Goal: Information Seeking & Learning: Learn about a topic

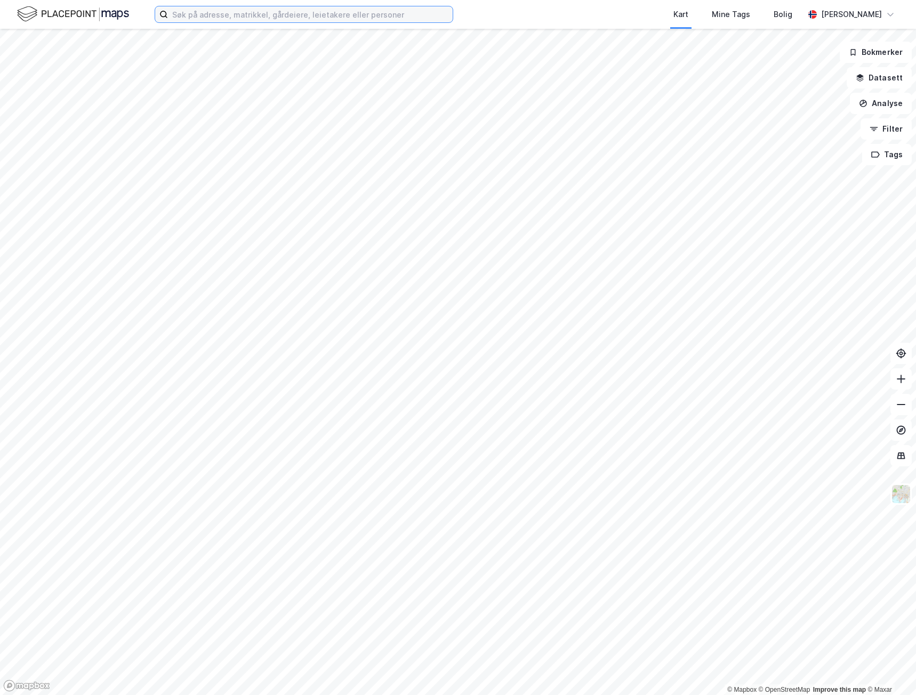
click at [275, 16] on input at bounding box center [310, 14] width 285 height 16
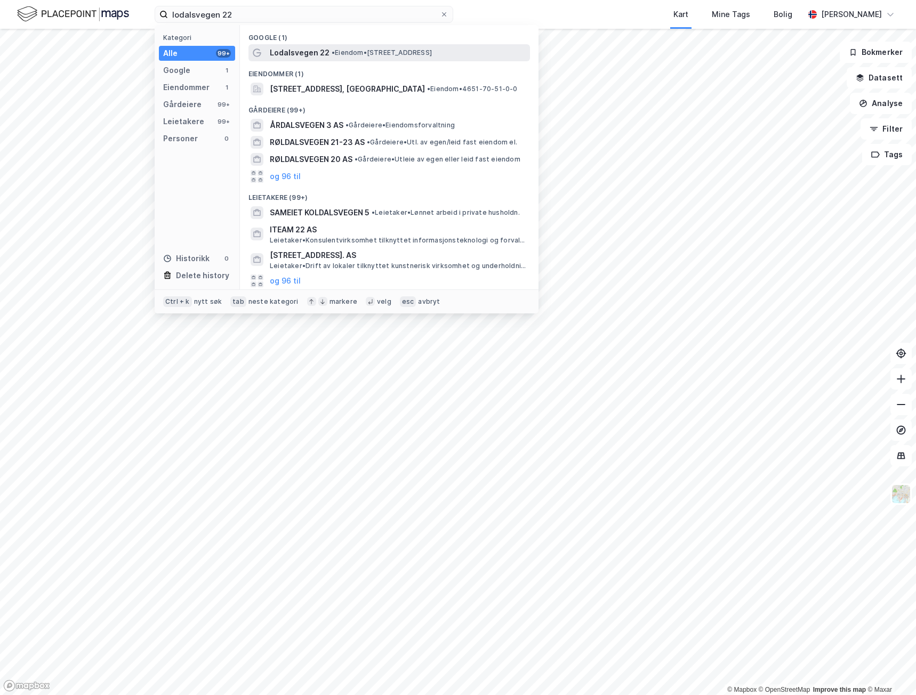
click at [376, 50] on span "• Eiendom • [STREET_ADDRESS]" at bounding box center [381, 52] width 100 height 9
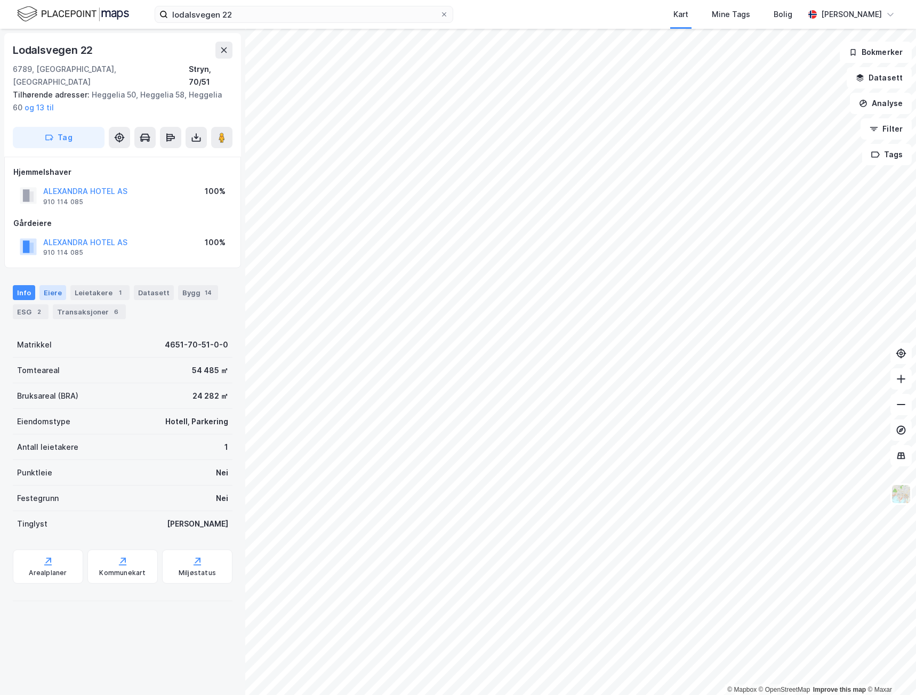
click at [51, 285] on div "Eiere" at bounding box center [52, 292] width 27 height 15
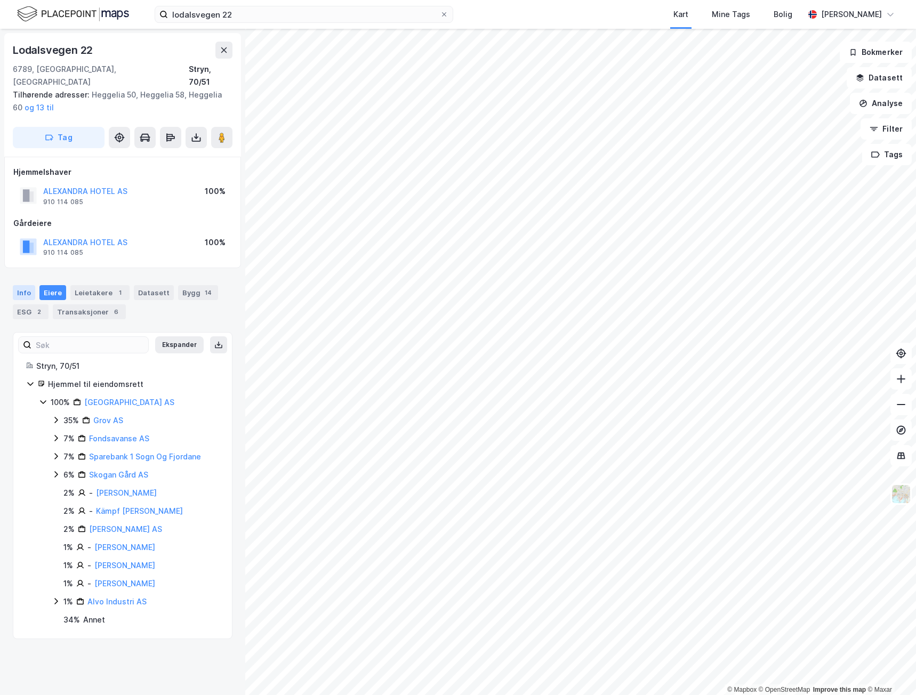
click at [25, 285] on div "Info" at bounding box center [24, 292] width 22 height 15
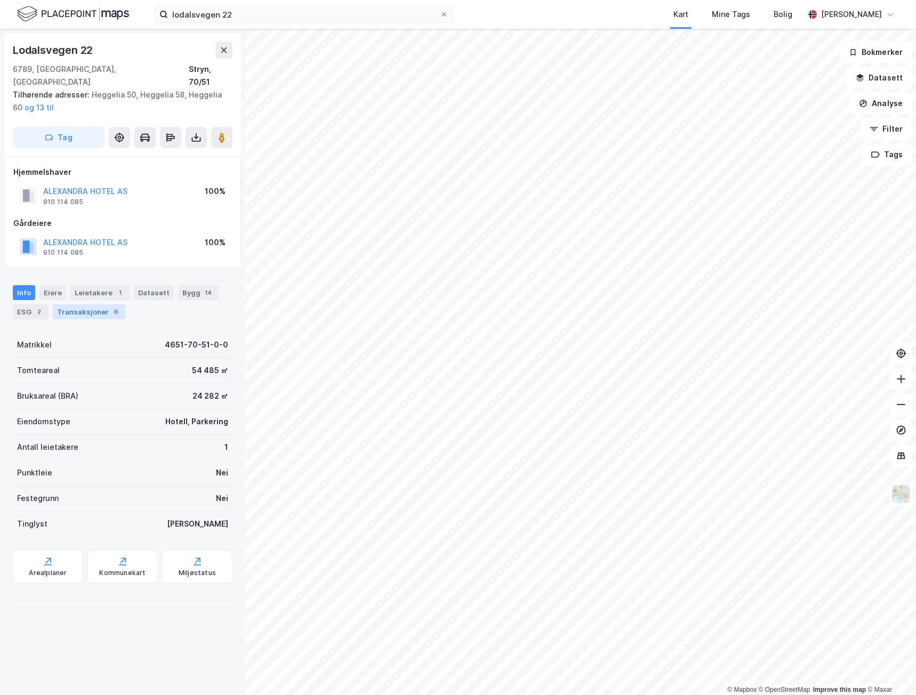
click at [78, 304] on div "Transaksjoner 6" at bounding box center [89, 311] width 73 height 15
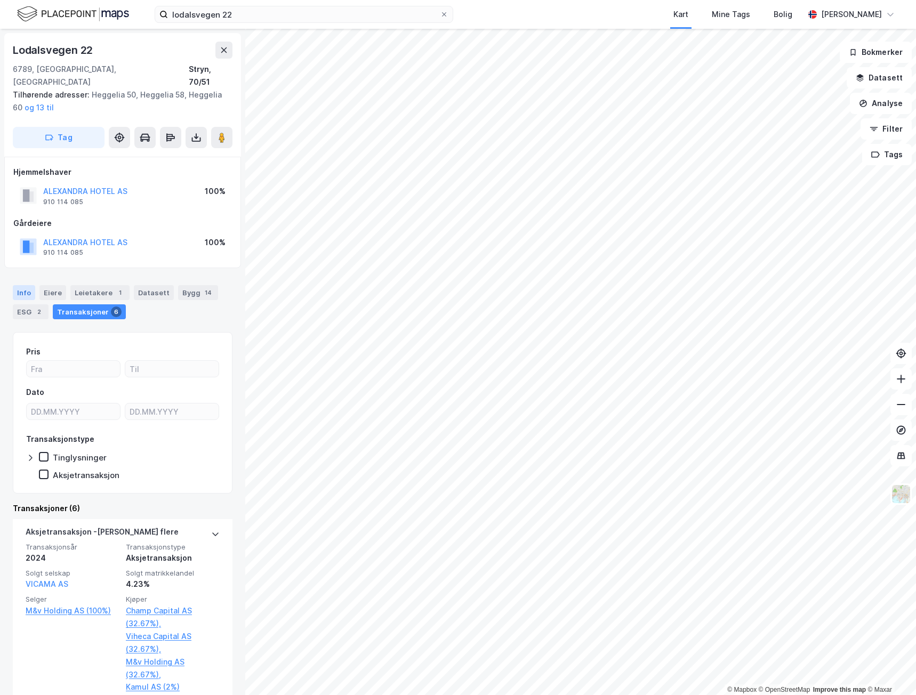
click at [22, 285] on div "Info" at bounding box center [24, 292] width 22 height 15
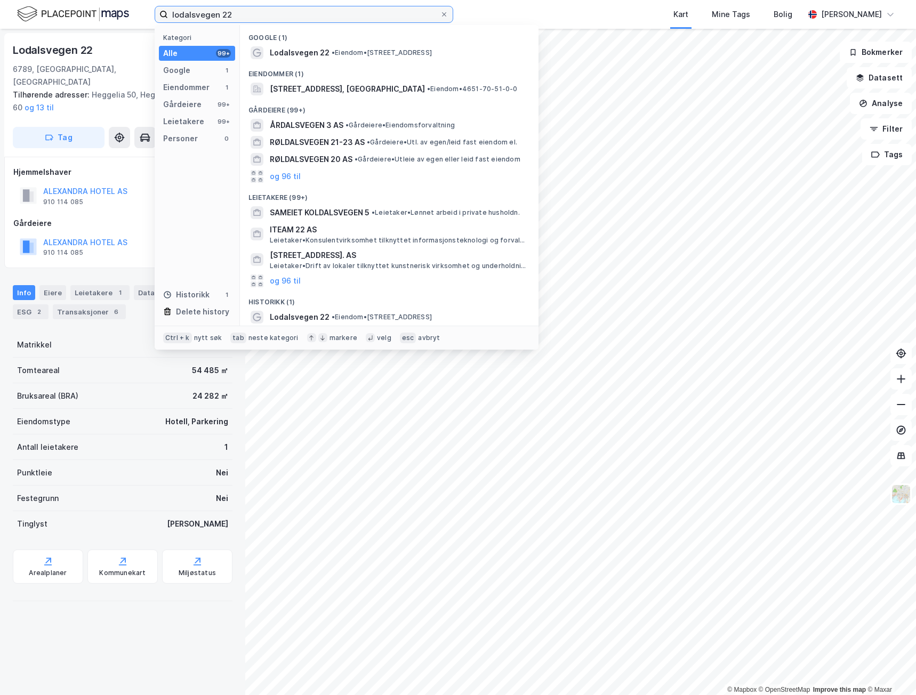
click at [263, 12] on input "lodalsvegen 22" at bounding box center [304, 14] width 272 height 16
drag, startPoint x: 263, startPoint y: 12, endPoint x: 108, endPoint y: 17, distance: 155.2
click at [109, 19] on div "lodalsvegen 22 Kategori Alle 99+ Google 1 Eiendommer 1 Gårdeiere 99+ Leietakere…" at bounding box center [458, 14] width 916 height 29
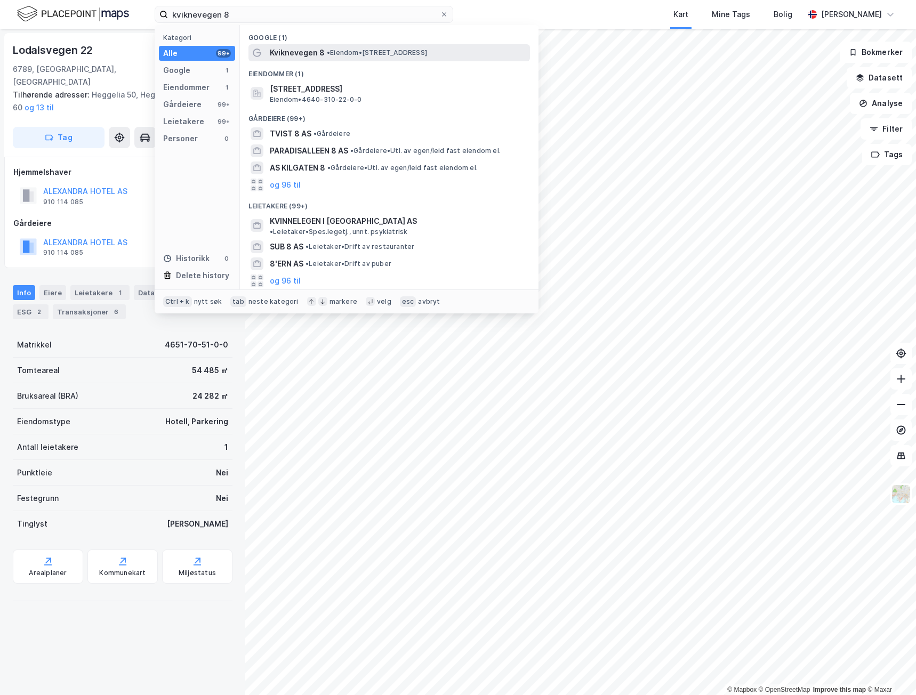
click at [329, 48] on span "•" at bounding box center [328, 52] width 3 height 8
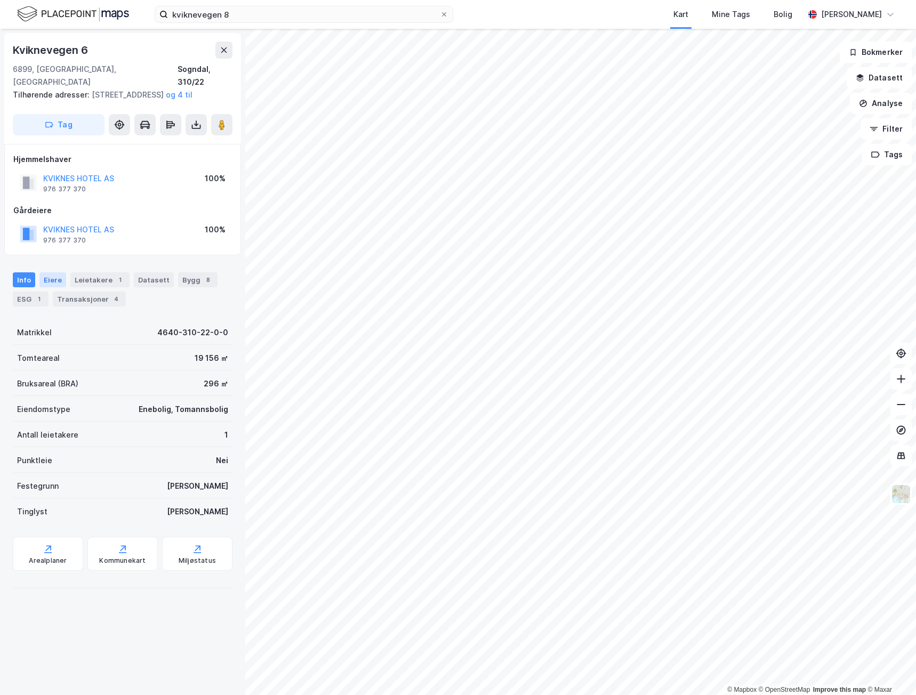
click at [50, 282] on div "Eiere" at bounding box center [52, 279] width 27 height 15
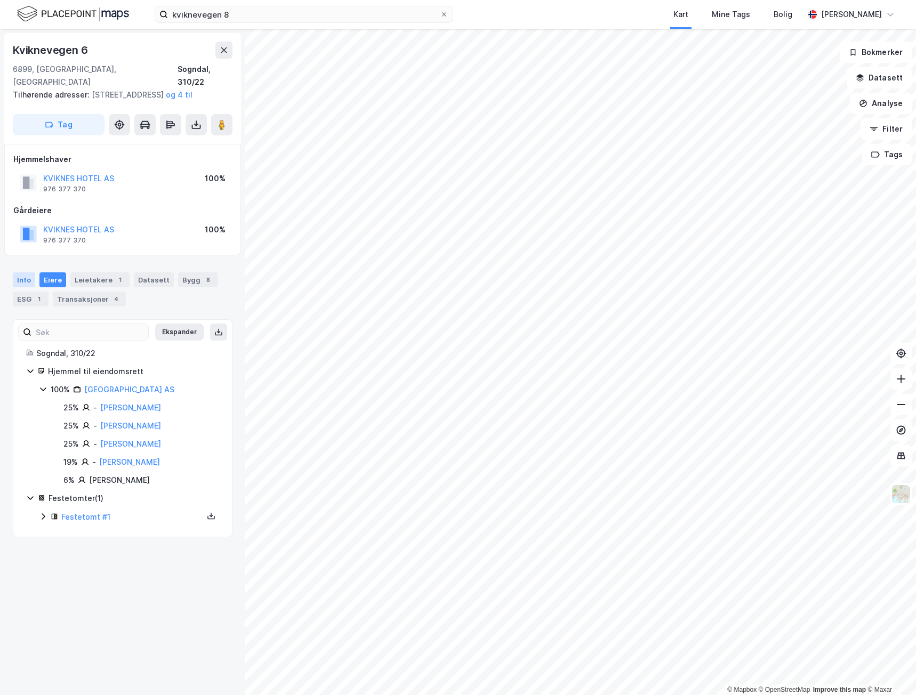
click at [21, 280] on div "Info" at bounding box center [24, 279] width 22 height 15
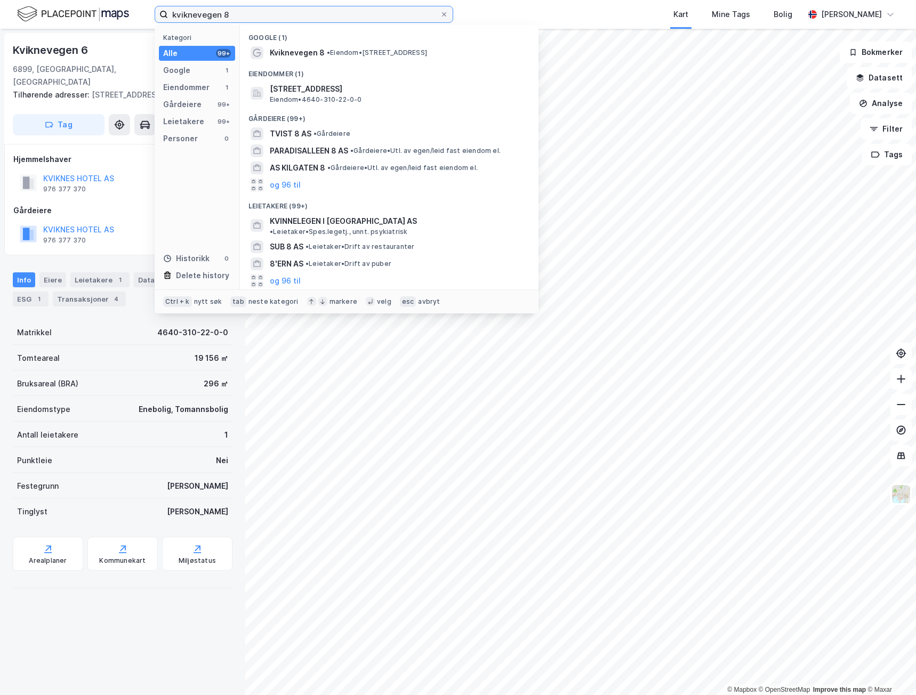
click at [265, 17] on input "kviknevegen 8" at bounding box center [304, 14] width 272 height 16
drag, startPoint x: 269, startPoint y: 15, endPoint x: 21, endPoint y: 3, distance: 247.6
click at [21, 3] on div "kviknevegen 8 Kategori Alle 99+ Google 1 Eiendommer 1 Gårdeiere 99+ Leietakere …" at bounding box center [458, 14] width 916 height 29
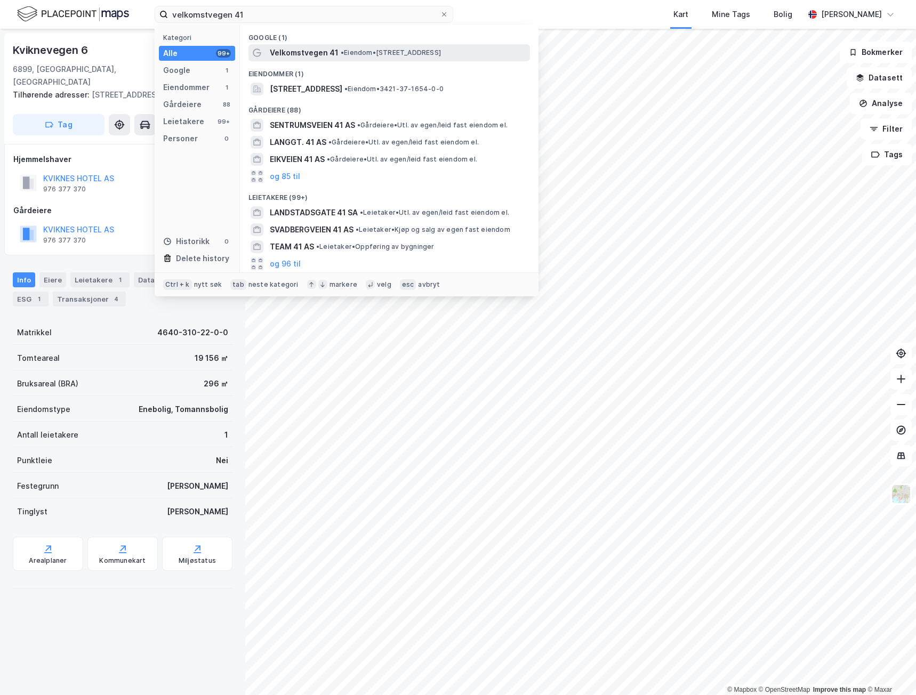
click at [407, 51] on span "• Eiendom • [STREET_ADDRESS]" at bounding box center [391, 52] width 100 height 9
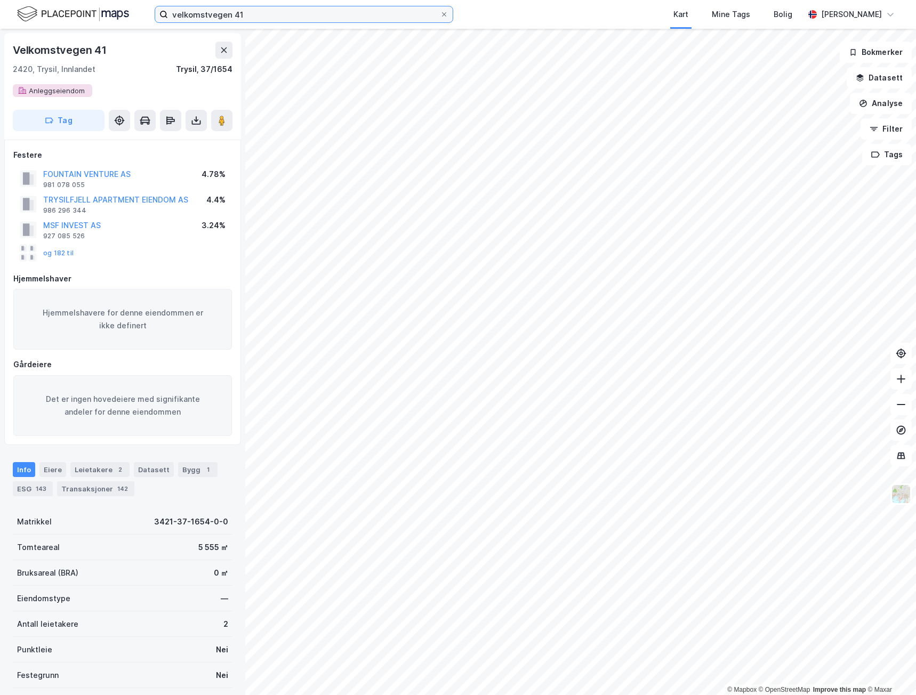
click at [255, 15] on input "velkomstvegen 41" at bounding box center [304, 14] width 272 height 16
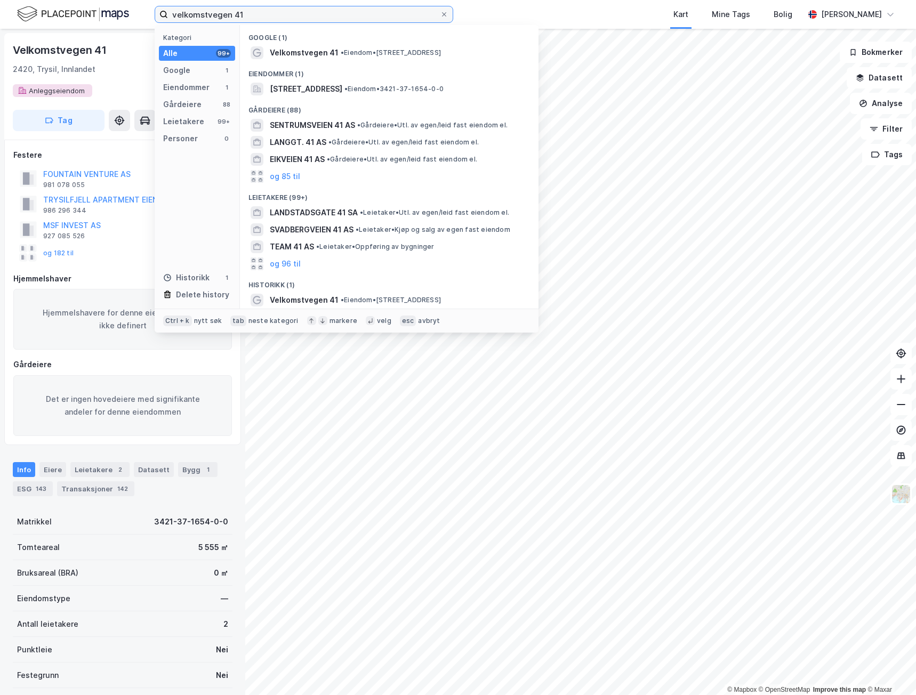
drag, startPoint x: 282, startPoint y: 8, endPoint x: 93, endPoint y: 14, distance: 189.3
click at [94, 14] on div "velkomstvegen 41 Kategori Alle 99+ Google 1 Eiendommer 1 Gårdeiere 88 Leietaker…" at bounding box center [458, 14] width 916 height 29
paste input "[STREET_ADDRESS]"
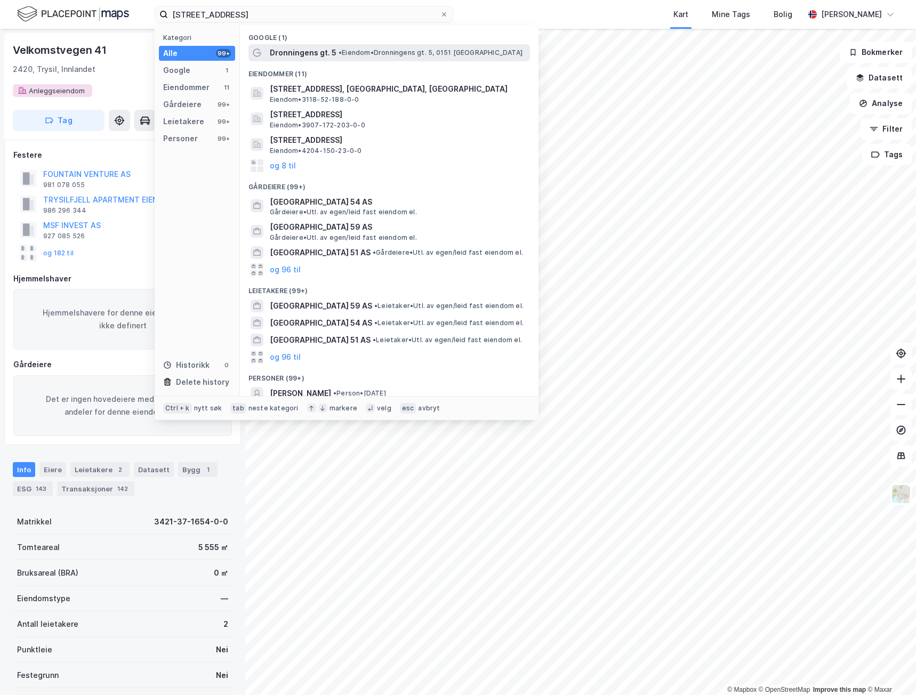
click at [309, 51] on span "Dronningens gt. 5" at bounding box center [303, 52] width 67 height 13
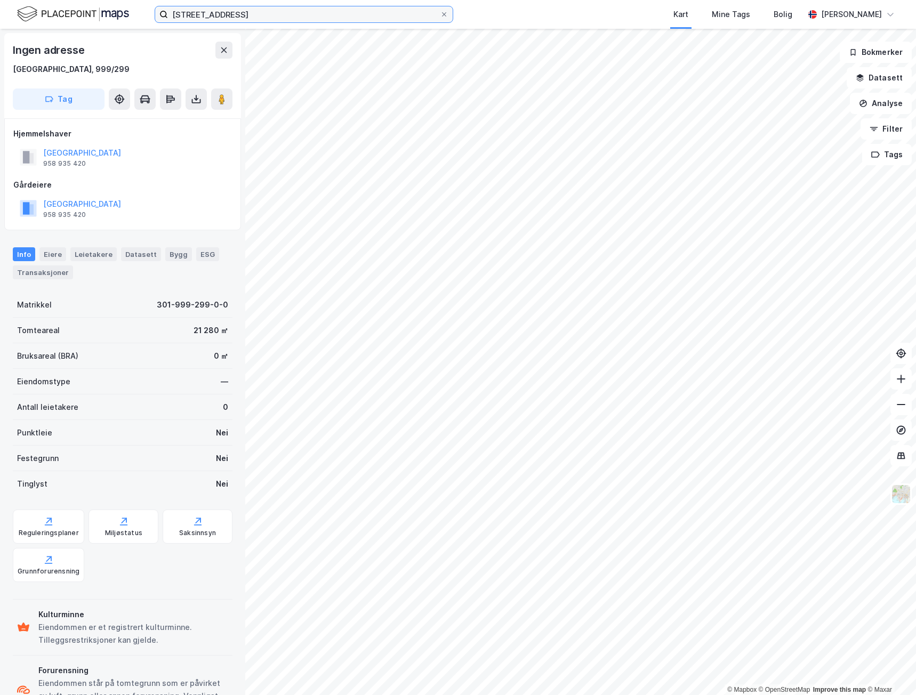
click at [254, 8] on input "[STREET_ADDRESS]" at bounding box center [304, 14] width 272 height 16
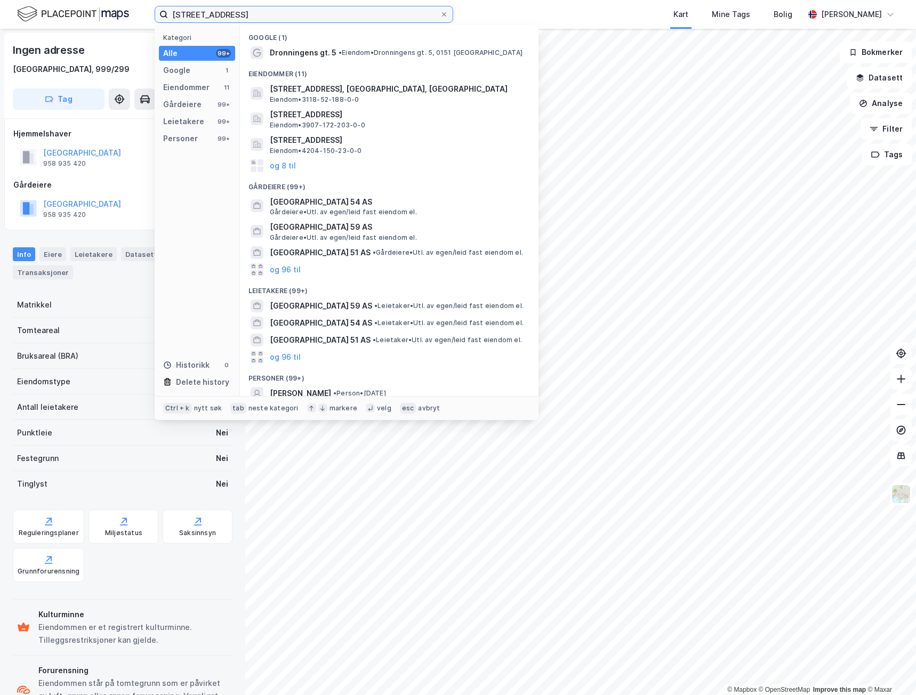
click at [282, 13] on input "[STREET_ADDRESS]" at bounding box center [304, 14] width 272 height 16
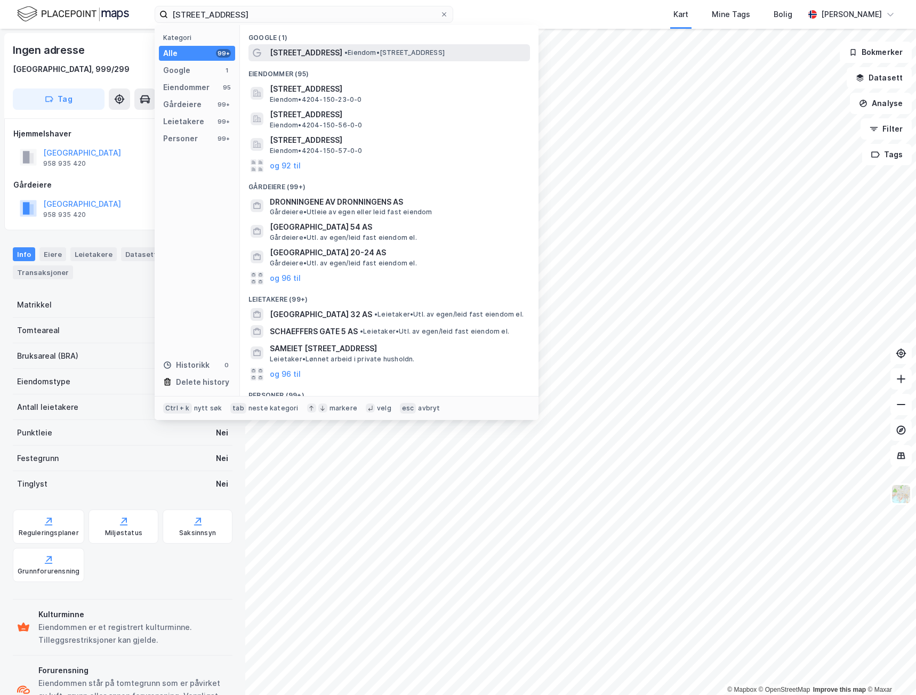
click at [324, 53] on span "[STREET_ADDRESS]" at bounding box center [306, 52] width 72 height 13
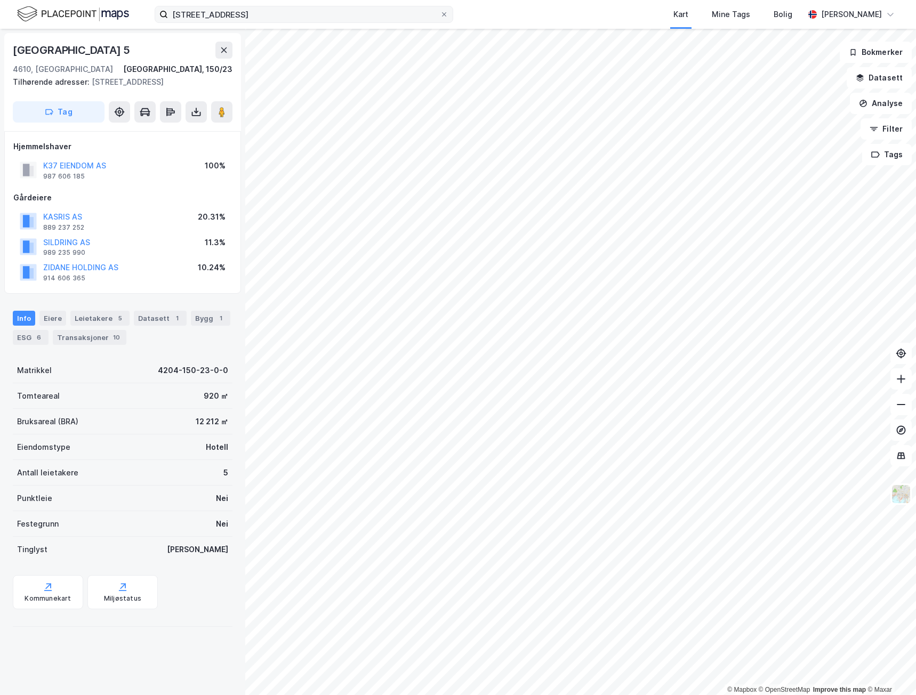
drag, startPoint x: 248, startPoint y: 3, endPoint x: 260, endPoint y: 7, distance: 12.3
click at [251, 5] on div "[STREET_ADDRESS] kristiansand Kart Mine Tags Bolig [PERSON_NAME]" at bounding box center [458, 14] width 916 height 29
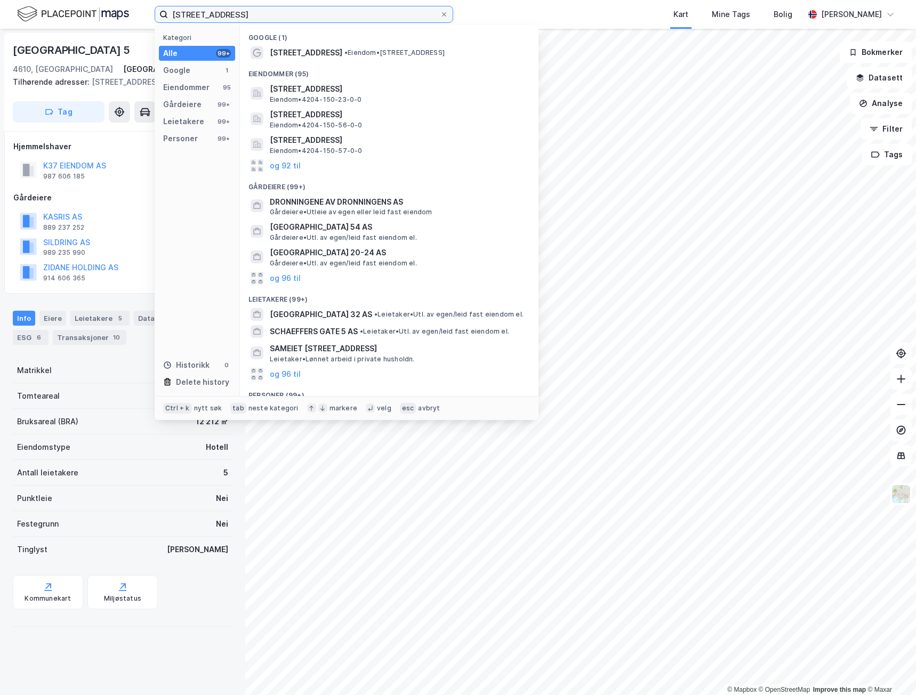
drag, startPoint x: 336, startPoint y: 18, endPoint x: 112, endPoint y: 19, distance: 224.4
click at [117, 22] on div "[STREET_ADDRESS] [GEOGRAPHIC_DATA] Kategori Alle 99+ Google 1 Eiendommer 95 Går…" at bounding box center [458, 14] width 916 height 29
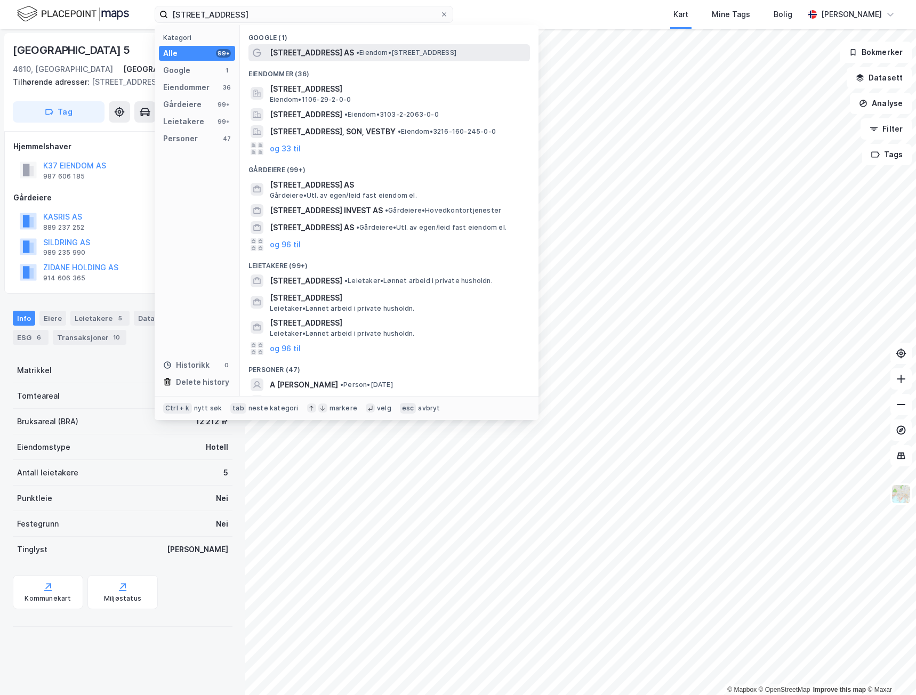
click at [368, 48] on span "• Eiendom • [STREET_ADDRESS]" at bounding box center [406, 52] width 100 height 9
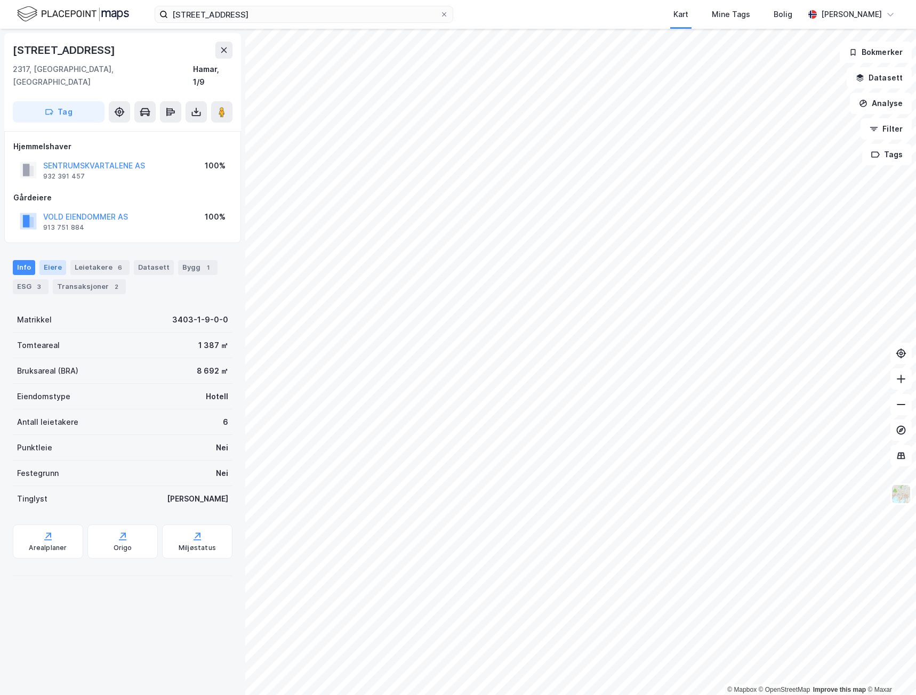
click at [55, 260] on div "Eiere" at bounding box center [52, 267] width 27 height 15
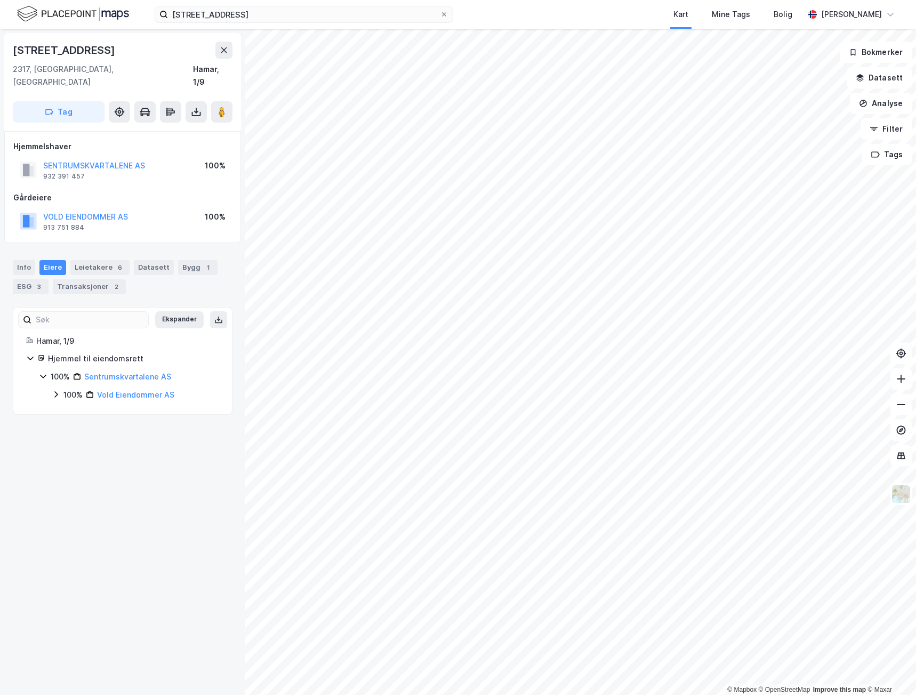
click at [55, 390] on icon at bounding box center [56, 394] width 9 height 9
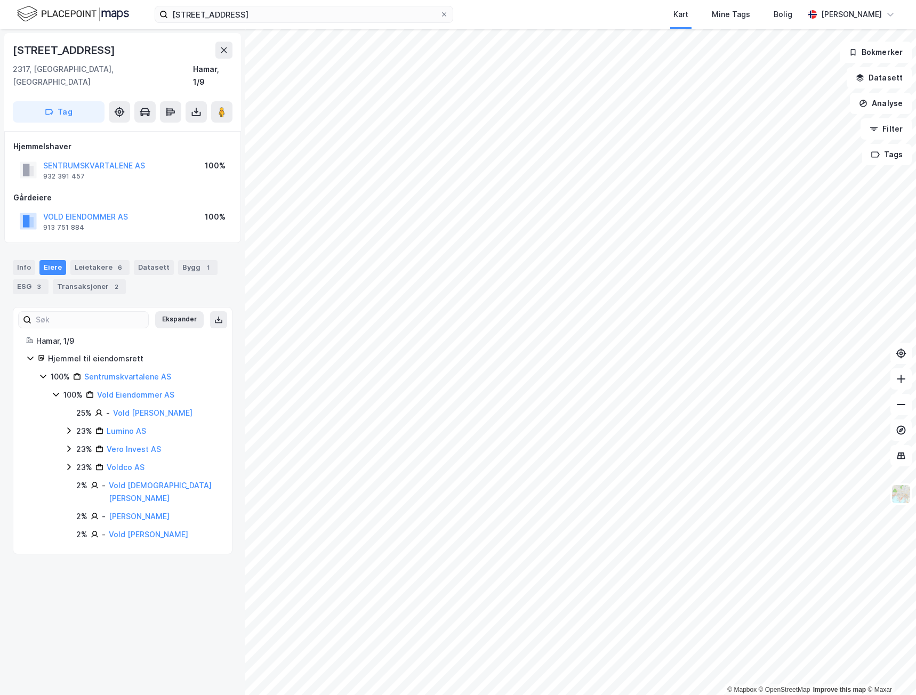
click at [55, 393] on icon at bounding box center [56, 395] width 6 height 4
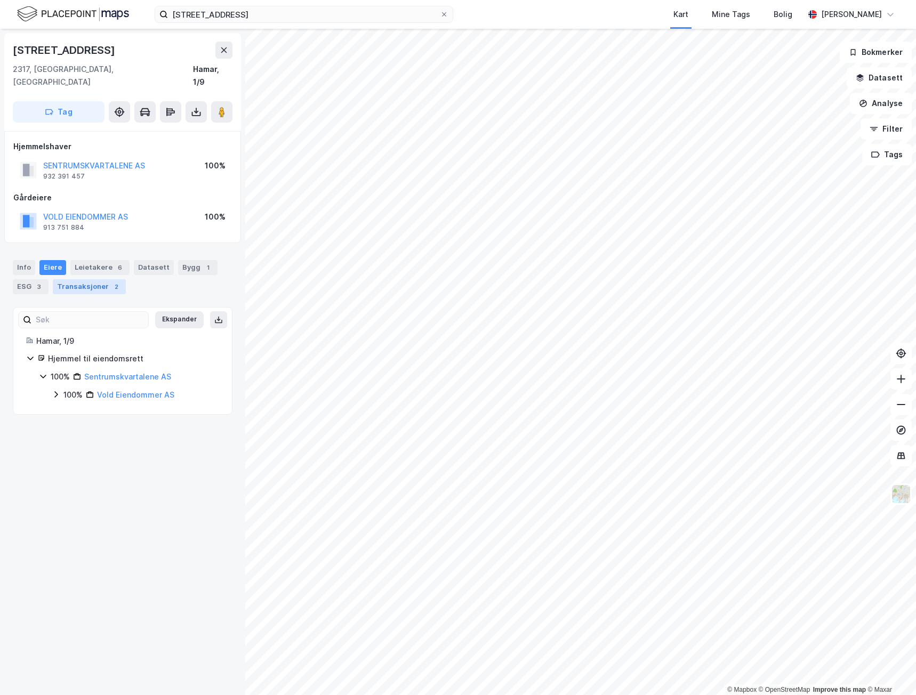
click at [102, 279] on div "Transaksjoner 2" at bounding box center [89, 286] width 73 height 15
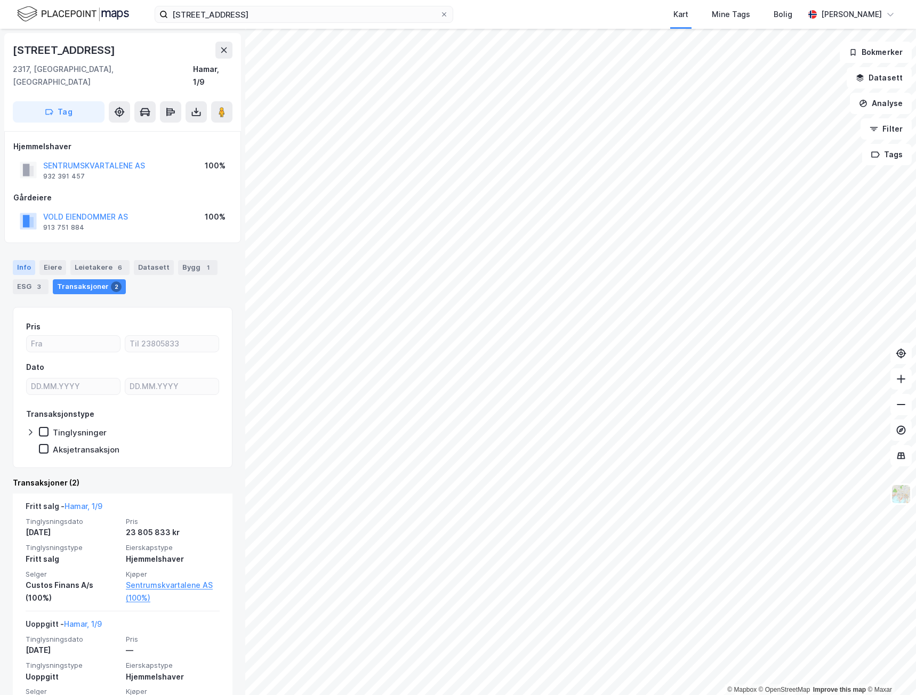
click at [22, 260] on div "Info" at bounding box center [24, 267] width 22 height 15
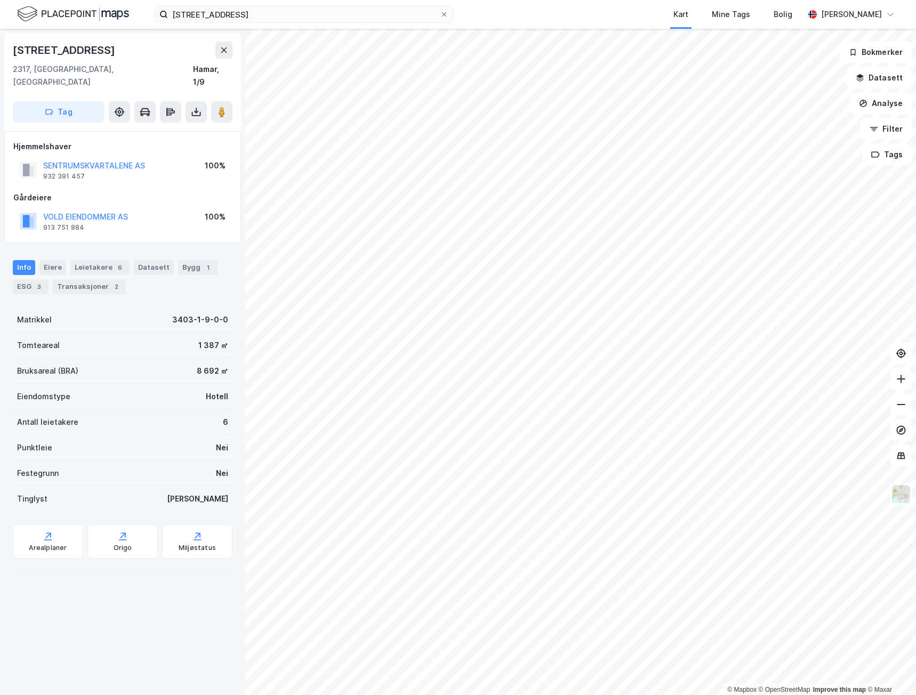
click at [72, 282] on div "Info [PERSON_NAME] 6 Datasett Bygg 1 ESG 3 Transaksjoner 2" at bounding box center [122, 272] width 245 height 51
click at [77, 279] on div "Transaksjoner 2" at bounding box center [89, 286] width 73 height 15
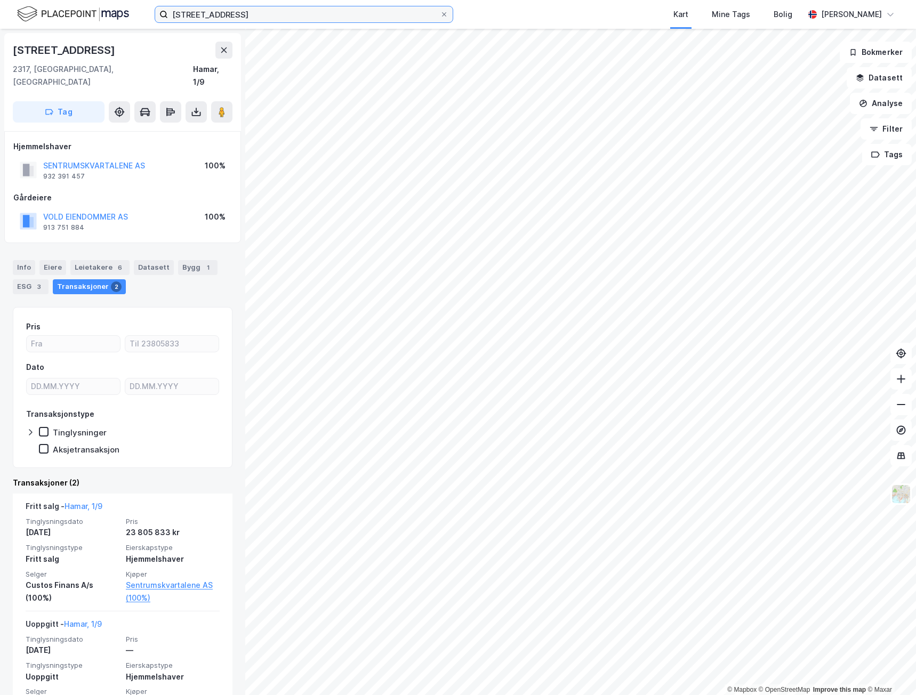
drag, startPoint x: 244, startPoint y: 21, endPoint x: 258, endPoint y: 14, distance: 16.0
click at [245, 20] on input "[STREET_ADDRESS]" at bounding box center [304, 14] width 272 height 16
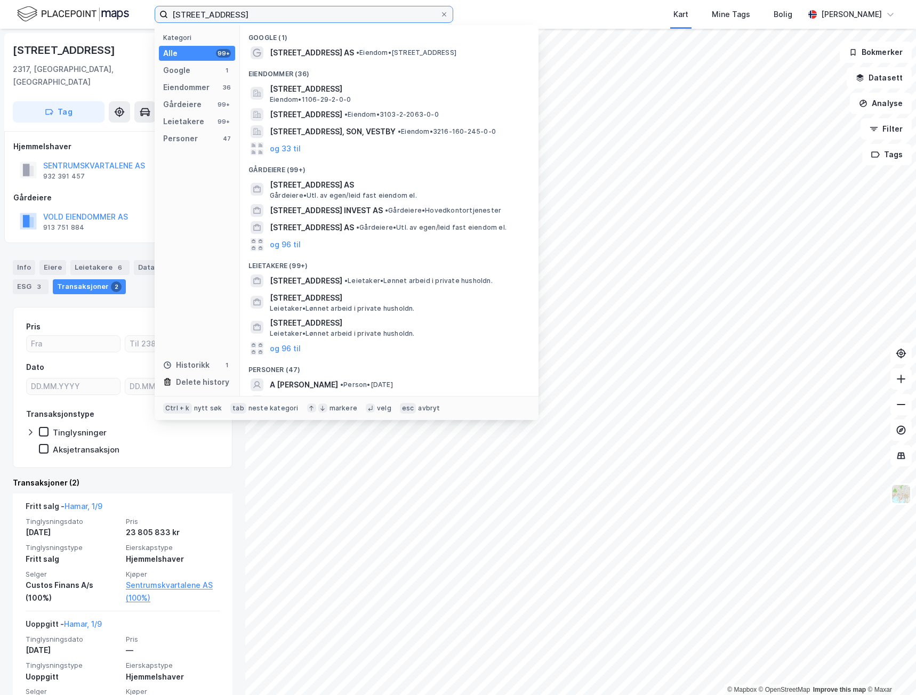
drag, startPoint x: 259, startPoint y: 14, endPoint x: 67, endPoint y: 3, distance: 192.2
click at [70, 5] on div "[STREET_ADDRESS] Kategori Alle 99+ Google 1 Eiendommer 36 Gårdeiere 99+ Leietak…" at bounding box center [458, 14] width 916 height 29
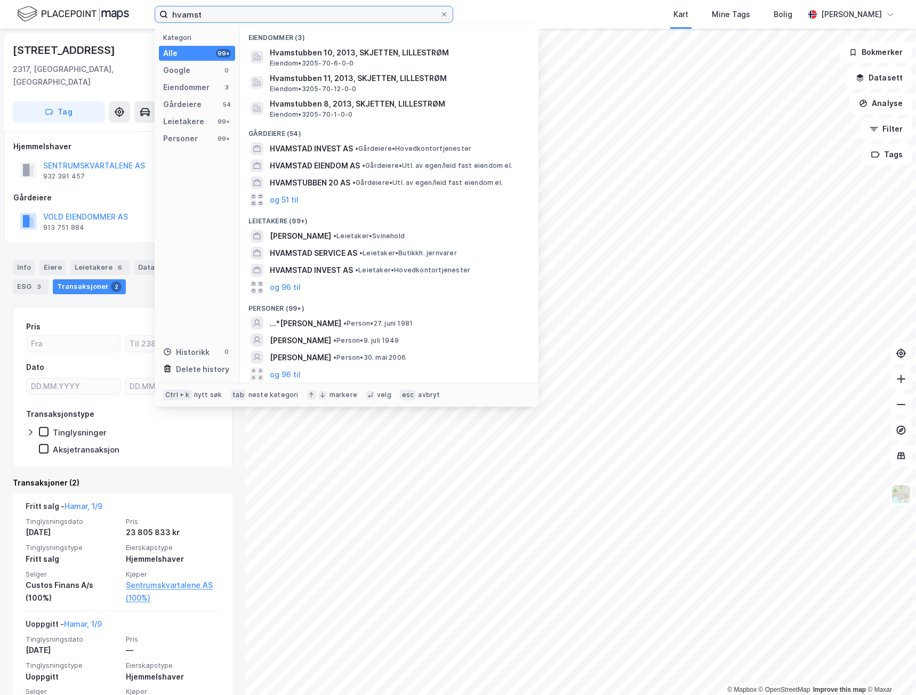
drag, startPoint x: 271, startPoint y: 21, endPoint x: 254, endPoint y: 14, distance: 18.2
click at [269, 20] on input "hvamst" at bounding box center [304, 14] width 272 height 16
drag, startPoint x: 237, startPoint y: 10, endPoint x: 37, endPoint y: 4, distance: 200.5
click at [37, 4] on div "hvamst Kategori Alle 99+ Google 0 Eiendommer 3 Gårdeiere 54 Leietakere 99+ Pers…" at bounding box center [458, 14] width 916 height 29
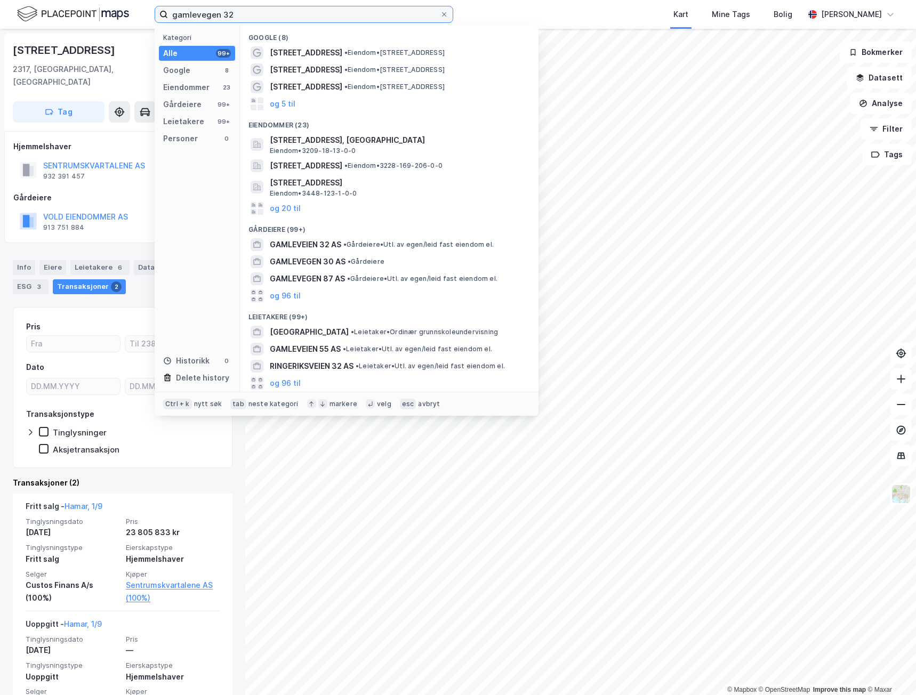
click at [278, 7] on input "gamlevegen 32" at bounding box center [304, 14] width 272 height 16
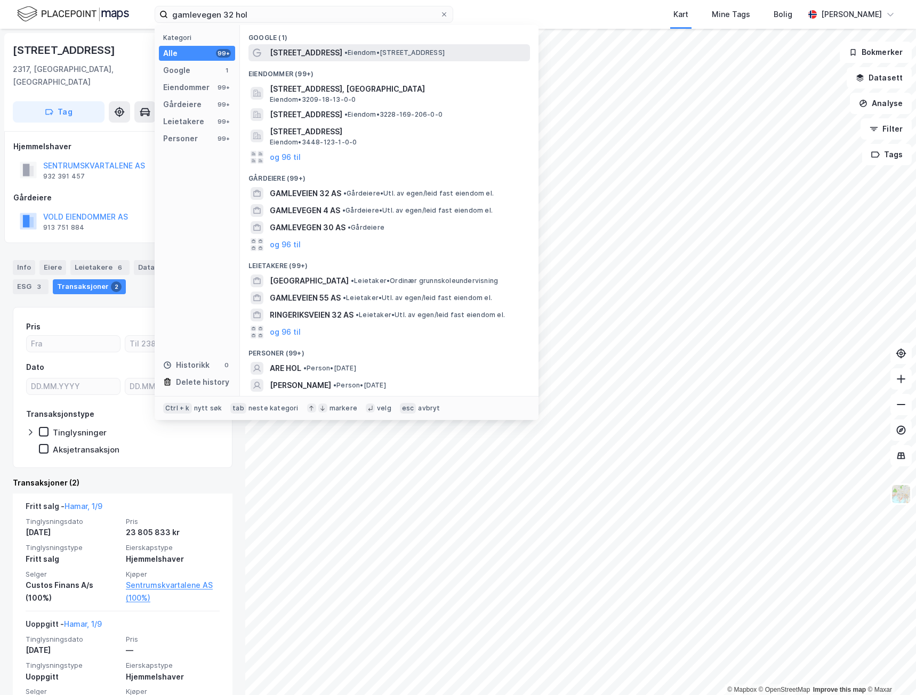
click at [325, 53] on span "[STREET_ADDRESS]" at bounding box center [306, 52] width 72 height 13
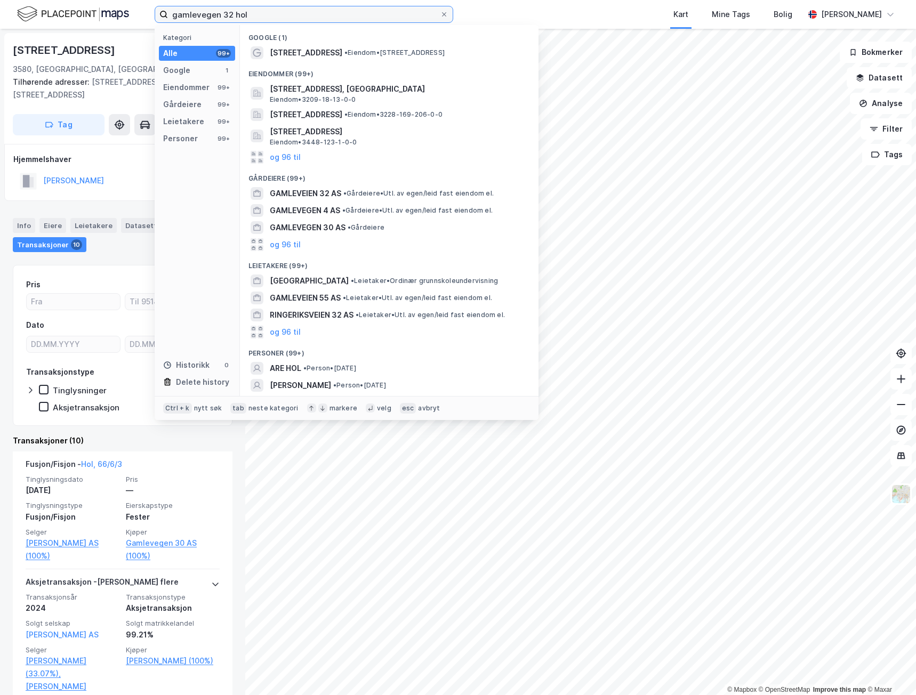
click at [261, 6] on input "gamlevegen 32 hol" at bounding box center [304, 14] width 272 height 16
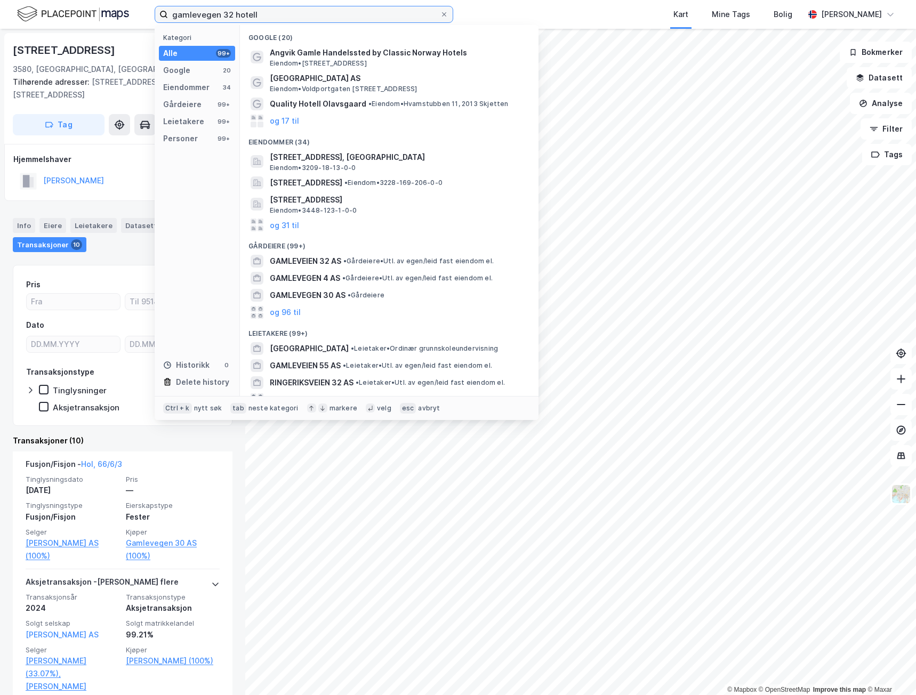
click at [282, 16] on input "gamlevegen 32 hotell" at bounding box center [304, 14] width 272 height 16
drag, startPoint x: 287, startPoint y: 13, endPoint x: -1, endPoint y: 15, distance: 287.8
click at [0, 15] on html "gamlevegen 32 hotell Kategori Alle 99+ Google 20 Eiendommer 34 Gårdeiere 99+ Le…" at bounding box center [458, 347] width 916 height 695
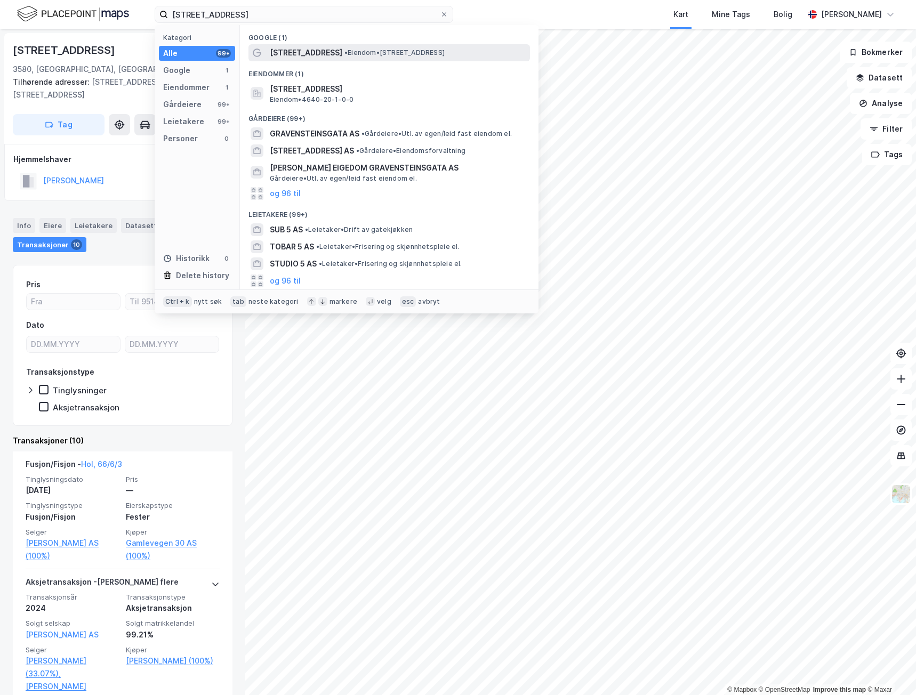
click at [326, 49] on span "[STREET_ADDRESS]" at bounding box center [306, 52] width 72 height 13
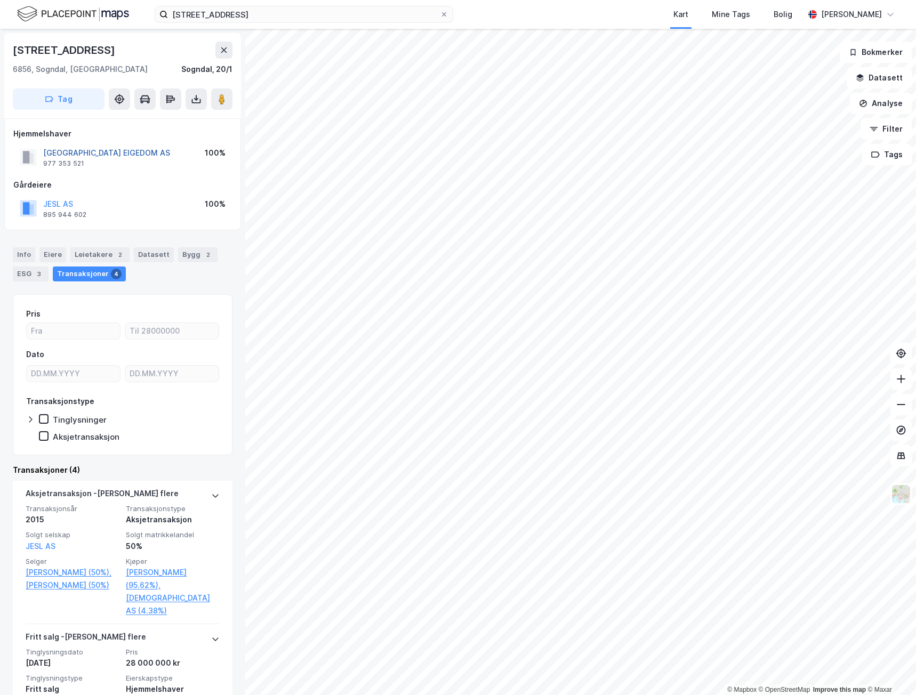
click at [0, 0] on button "[GEOGRAPHIC_DATA] EIGEDOM AS" at bounding box center [0, 0] width 0 height 0
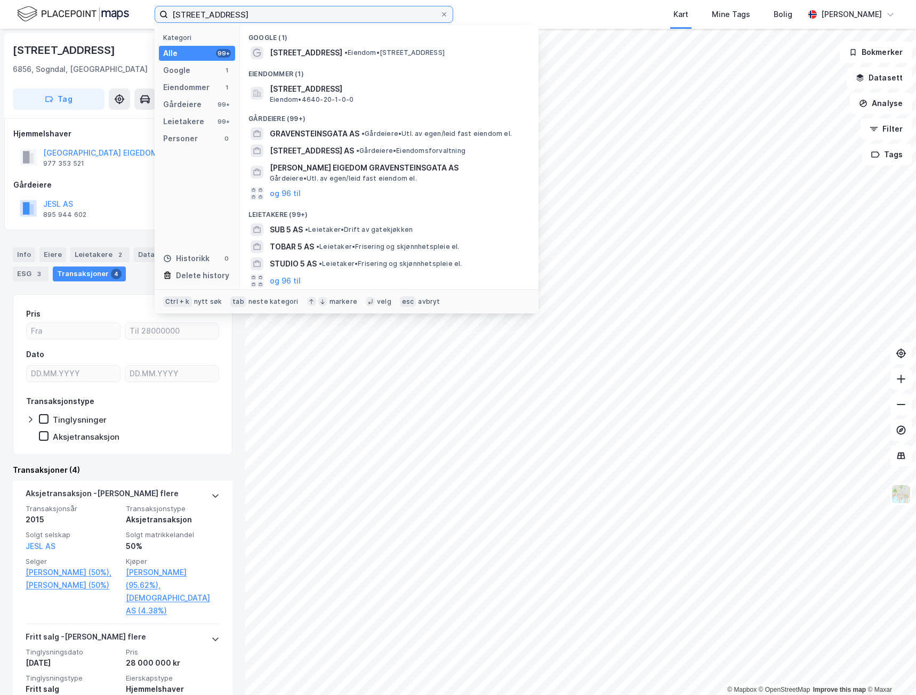
click at [292, 15] on input "[STREET_ADDRESS]" at bounding box center [304, 14] width 272 height 16
drag, startPoint x: 296, startPoint y: 17, endPoint x: 70, endPoint y: 19, distance: 226.0
click at [75, 21] on div "[STREET_ADDRESS] Kategori Alle 99+ Google 1 Eiendommer 1 Gårdeiere 99+ Leietake…" at bounding box center [458, 14] width 916 height 29
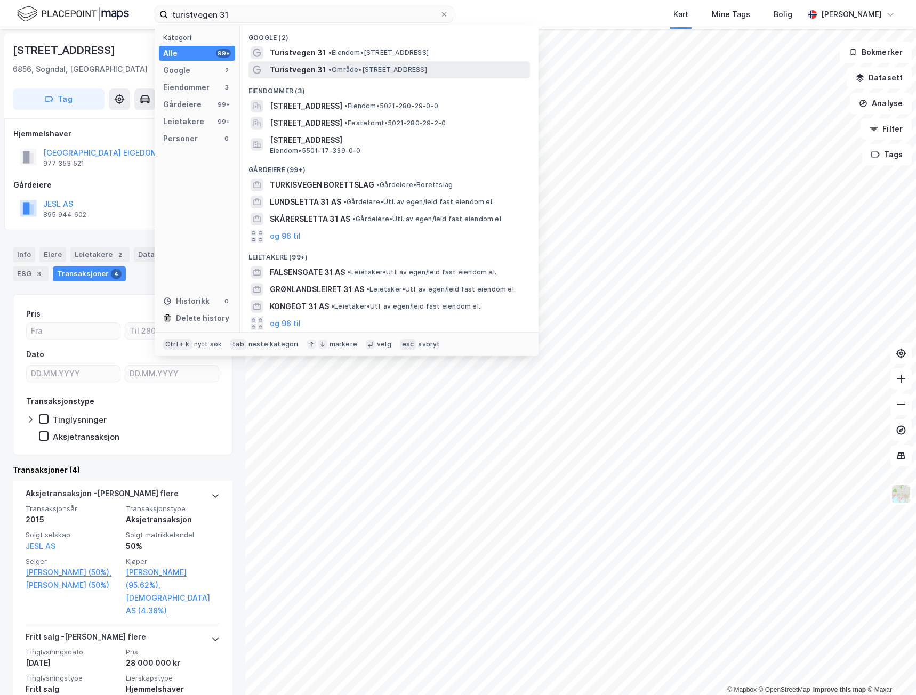
click at [331, 63] on div "Turistvegen 31 • Område • [STREET_ADDRESS]" at bounding box center [399, 69] width 258 height 13
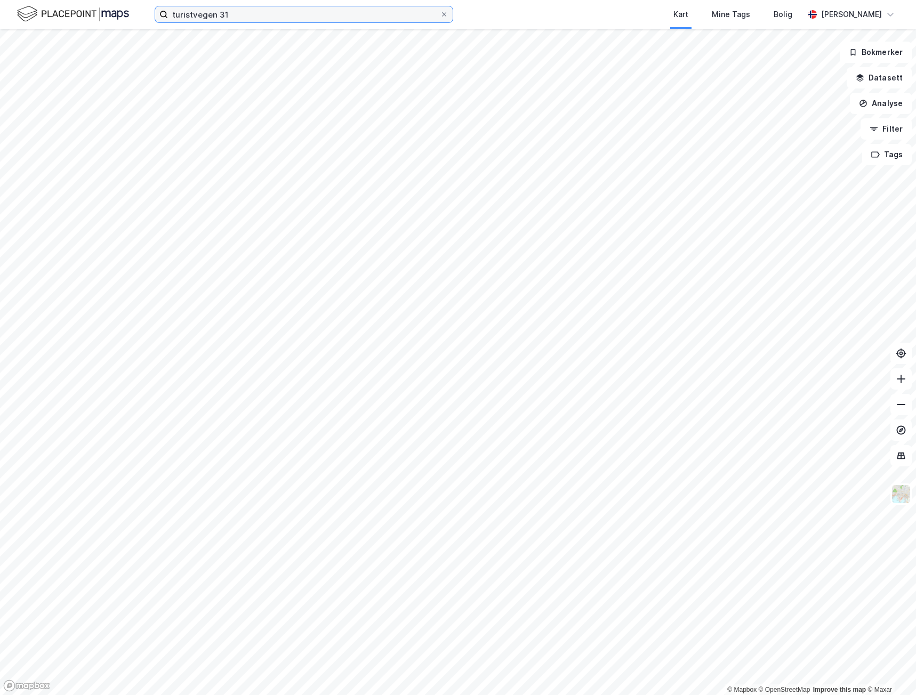
click at [266, 17] on input "turistvegen 31" at bounding box center [304, 14] width 272 height 16
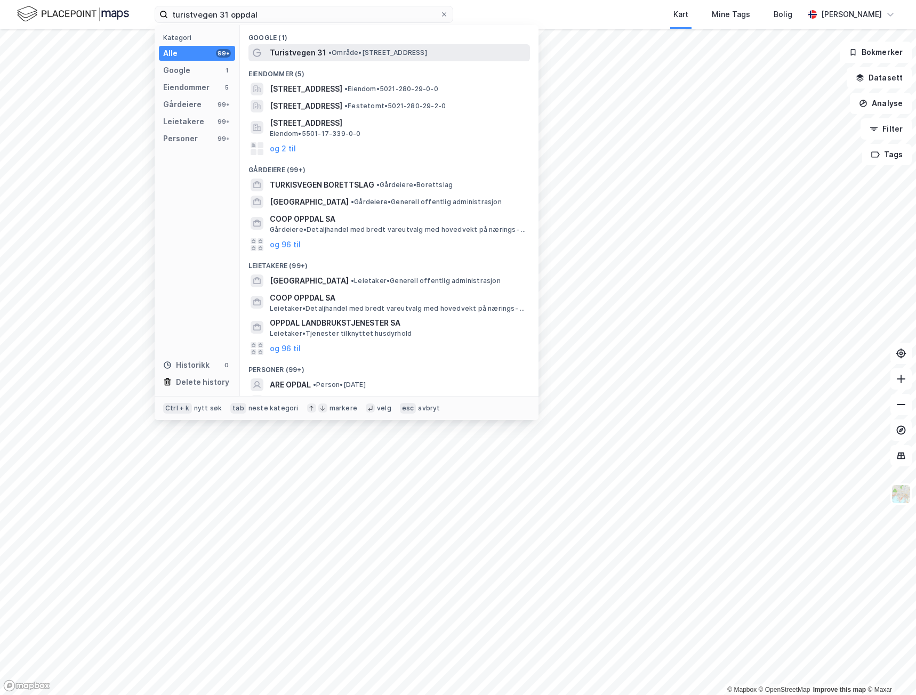
click at [426, 56] on span "• Område • [STREET_ADDRESS]" at bounding box center [377, 52] width 99 height 9
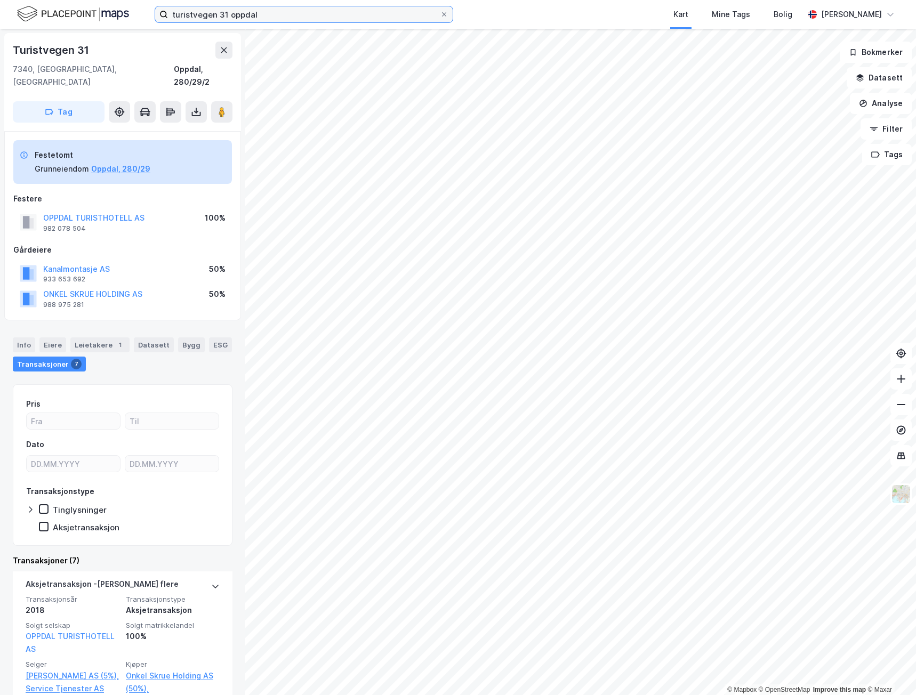
click at [279, 11] on input "turistvegen 31 oppdal" at bounding box center [304, 14] width 272 height 16
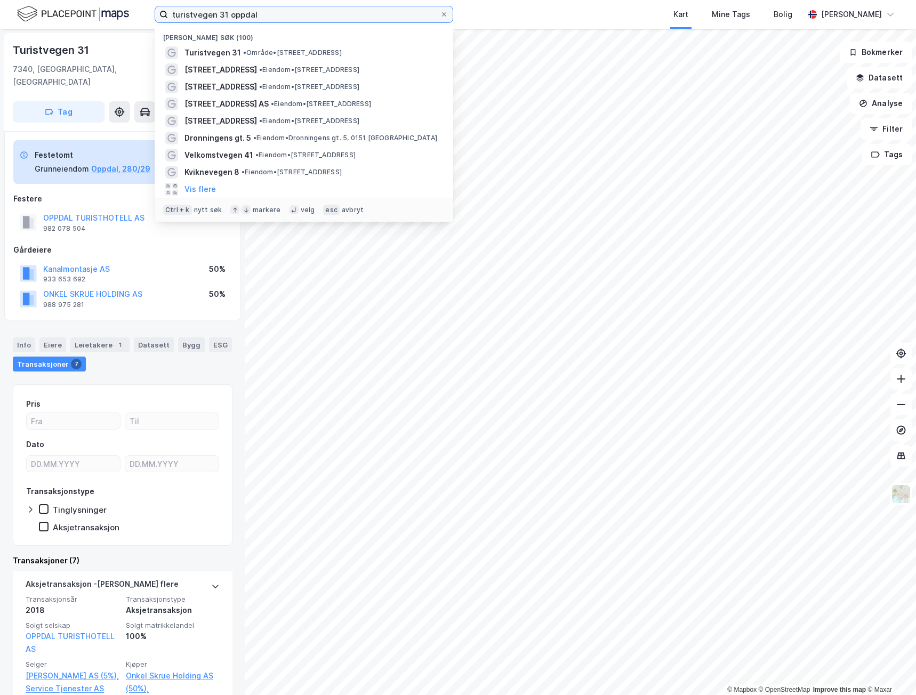
drag, startPoint x: 288, startPoint y: 10, endPoint x: 6, endPoint y: 18, distance: 282.6
click at [6, 18] on div "turistvegen 31 oppdal Nylige søk (100) Turistvegen 31 • Område • [STREET_ADDRES…" at bounding box center [458, 14] width 916 height 29
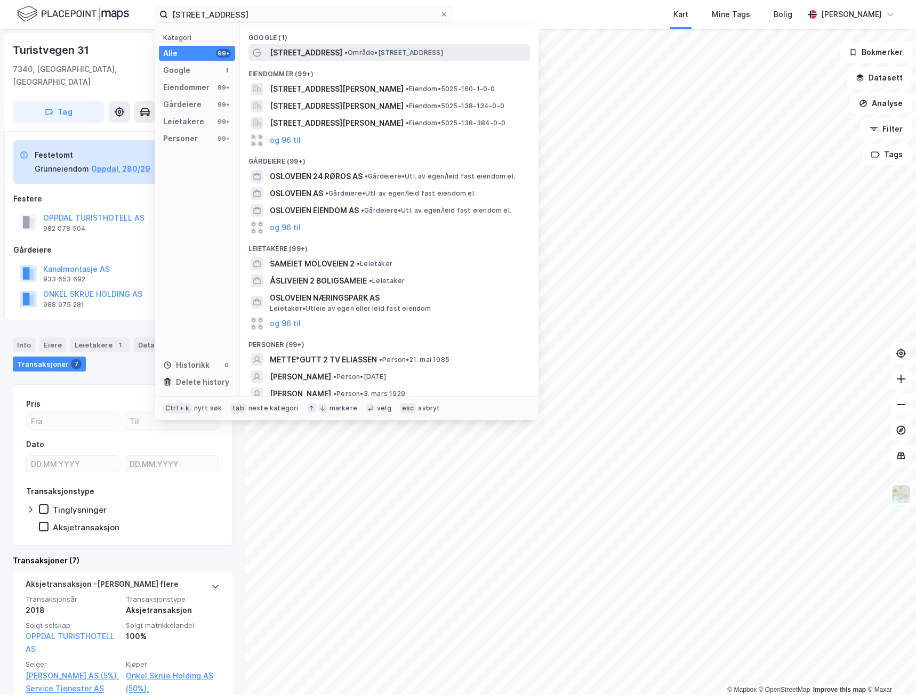
click at [344, 53] on span "•" at bounding box center [345, 52] width 3 height 8
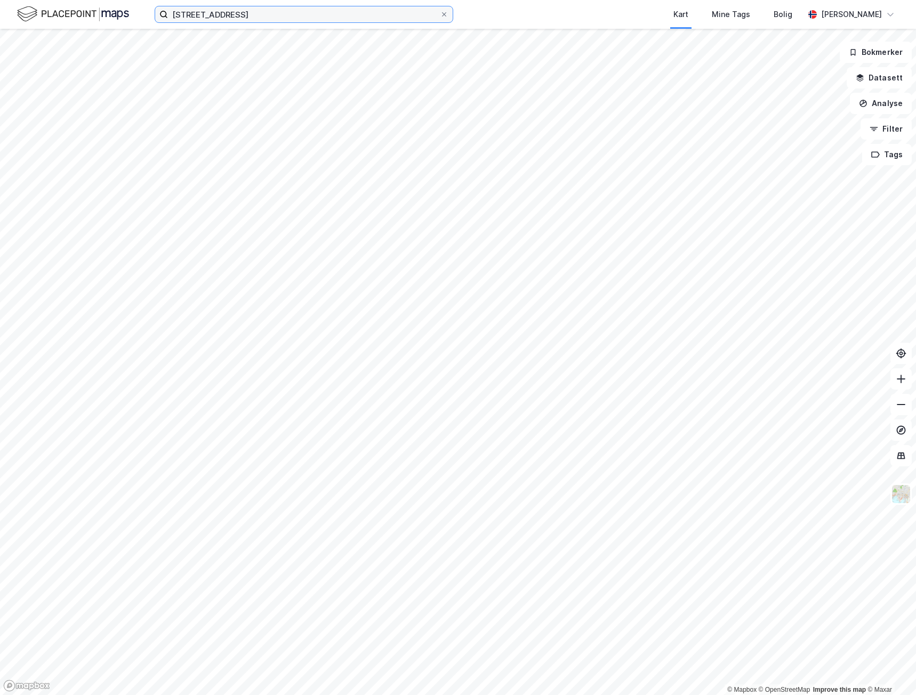
click at [253, 13] on input "[STREET_ADDRESS]" at bounding box center [304, 14] width 272 height 16
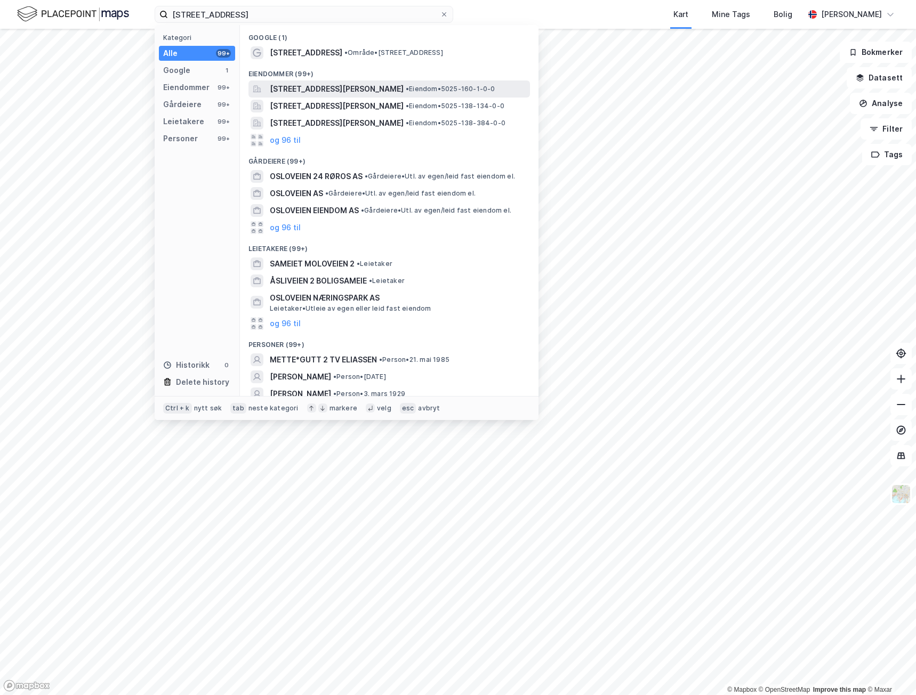
click at [289, 90] on span "[STREET_ADDRESS][PERSON_NAME]" at bounding box center [337, 89] width 134 height 13
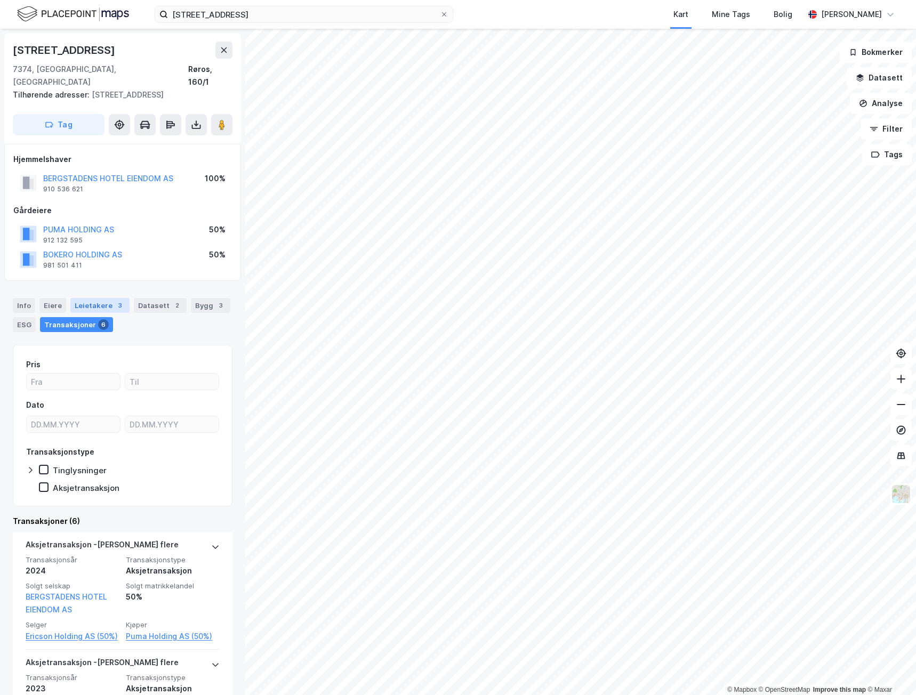
click at [101, 298] on div "Leietakere 3" at bounding box center [99, 305] width 59 height 15
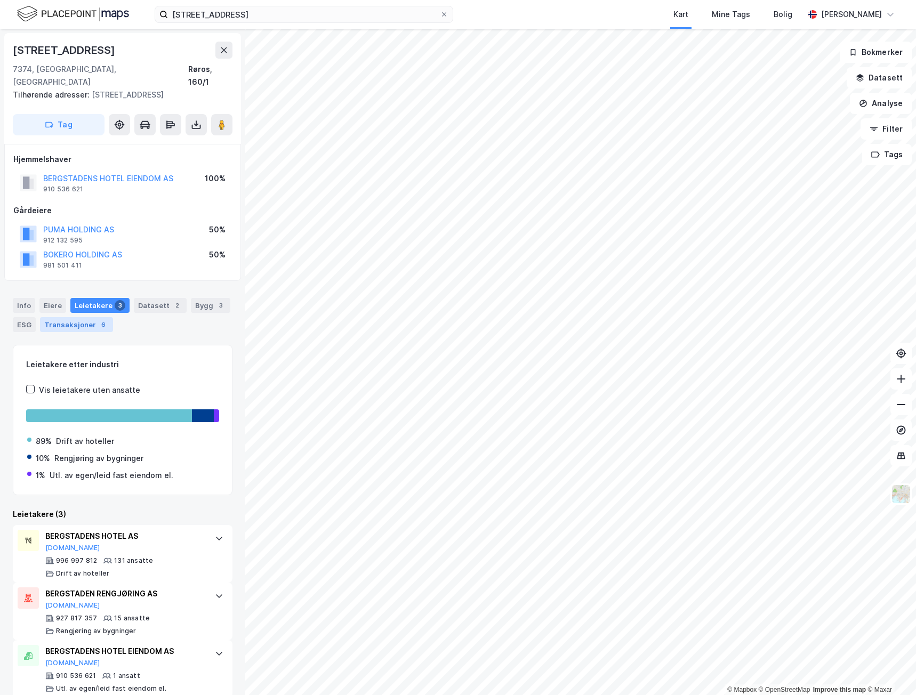
click at [79, 317] on div "Transaksjoner 6" at bounding box center [76, 324] width 73 height 15
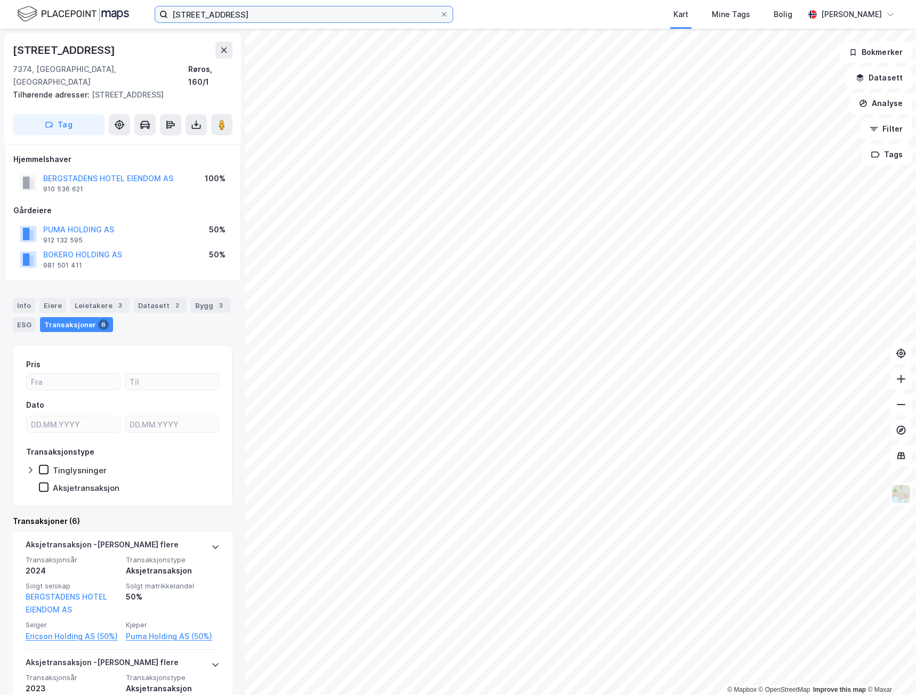
click at [253, 15] on input "[STREET_ADDRESS]" at bounding box center [304, 14] width 272 height 16
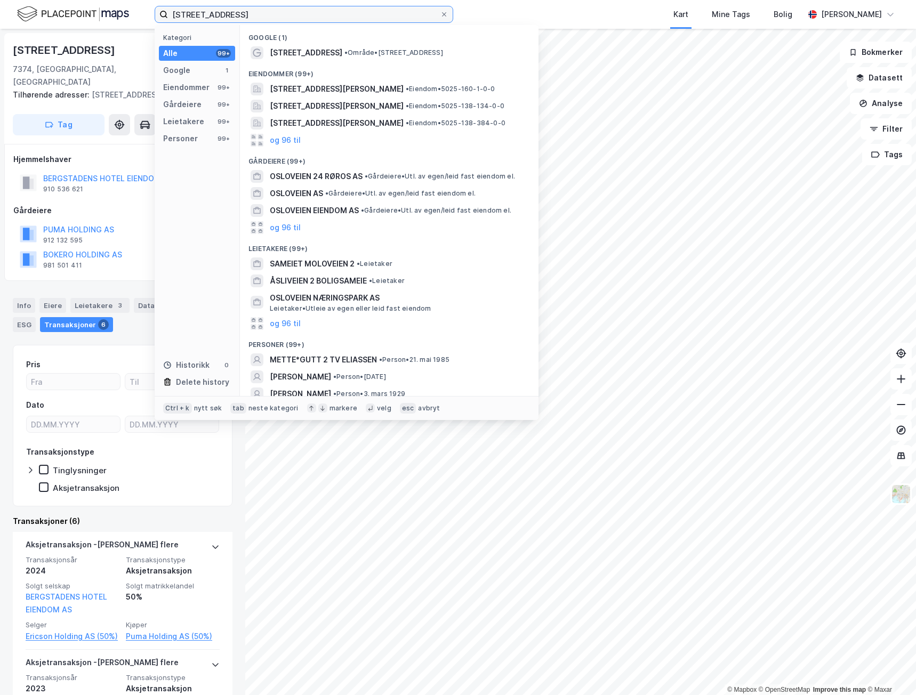
drag, startPoint x: 264, startPoint y: 13, endPoint x: 75, endPoint y: 18, distance: 189.3
click at [75, 18] on div "osloveien 2 røros Kategori Alle 99+ Google 1 Eiendommer 99+ Gårdeiere 99+ Leiet…" at bounding box center [458, 14] width 916 height 29
paste input "Fjordvegen 1047"
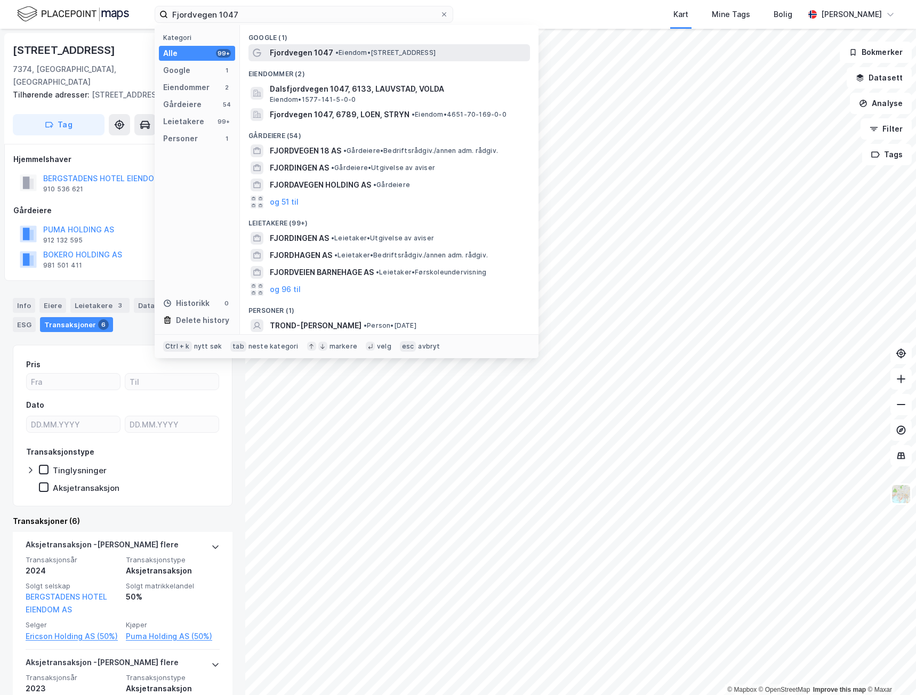
click at [346, 56] on span "• Eiendom • [STREET_ADDRESS]" at bounding box center [385, 52] width 100 height 9
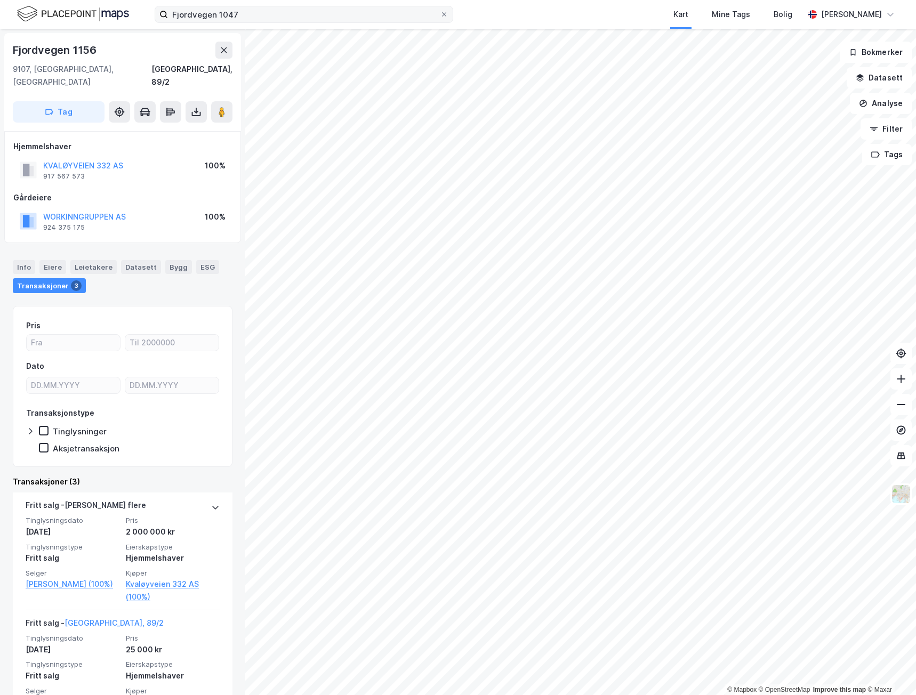
click at [286, 24] on div "Fjordvegen 1047 Kart Mine Tags Bolig [PERSON_NAME]" at bounding box center [458, 14] width 916 height 29
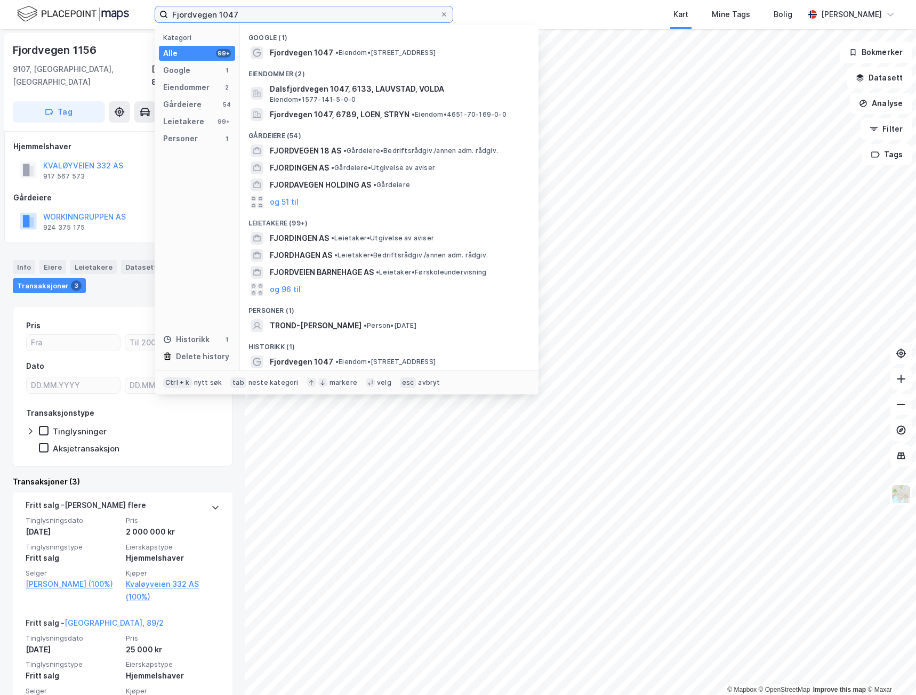
click at [292, 15] on input "Fjordvegen 1047" at bounding box center [304, 14] width 272 height 16
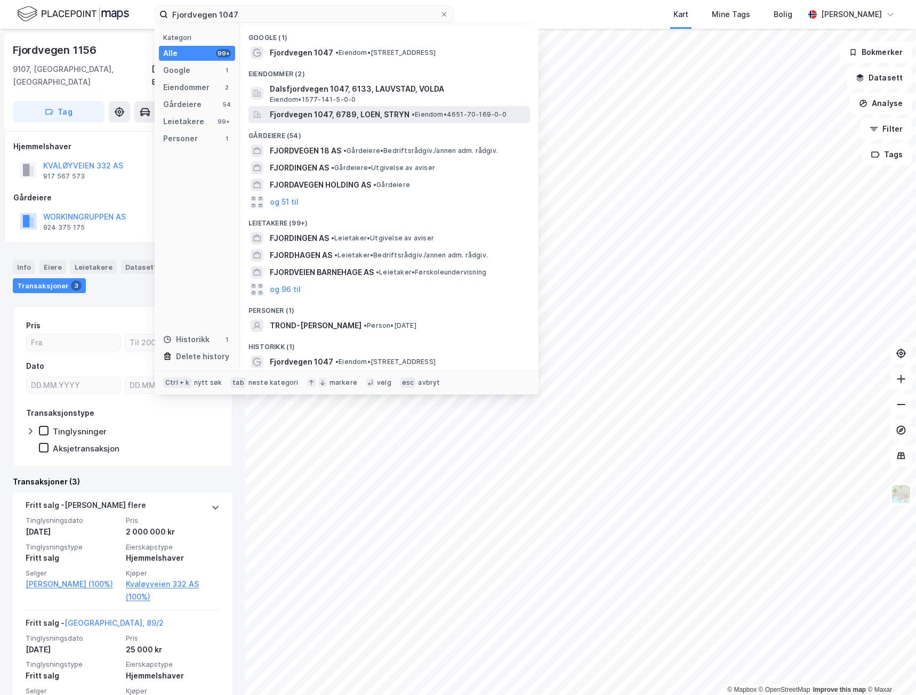
click at [381, 114] on span "Fjordvegen 1047, 6789, LOEN, STRYN" at bounding box center [340, 114] width 140 height 13
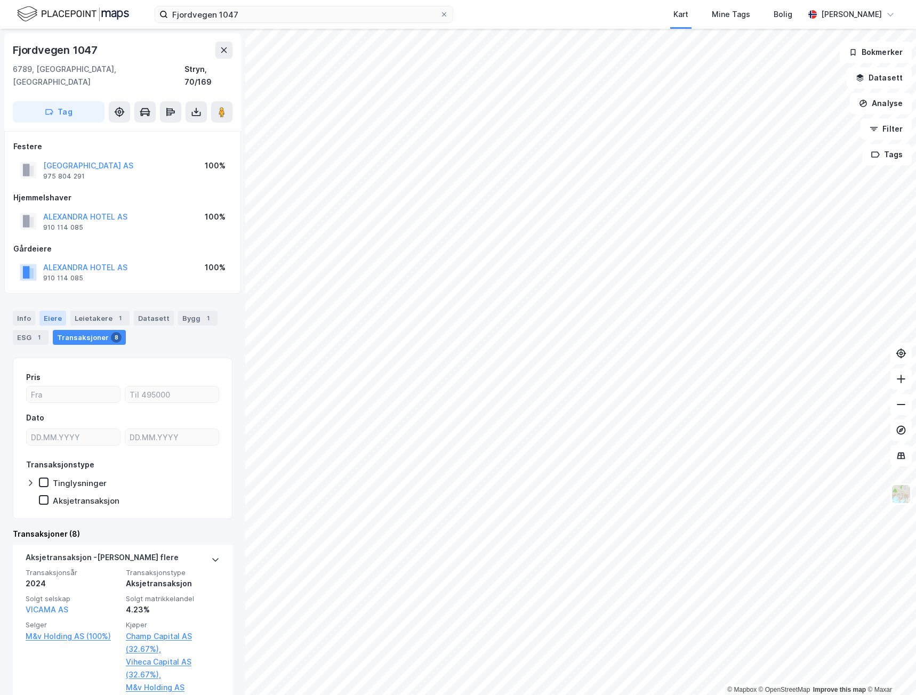
click at [56, 311] on div "Eiere" at bounding box center [52, 318] width 27 height 15
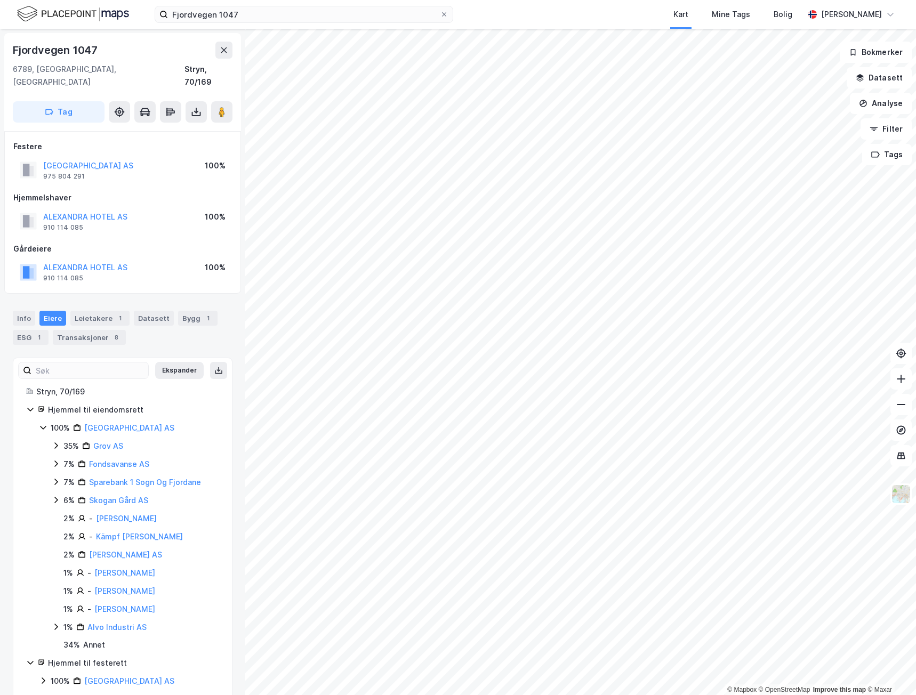
click at [58, 441] on icon at bounding box center [56, 445] width 9 height 9
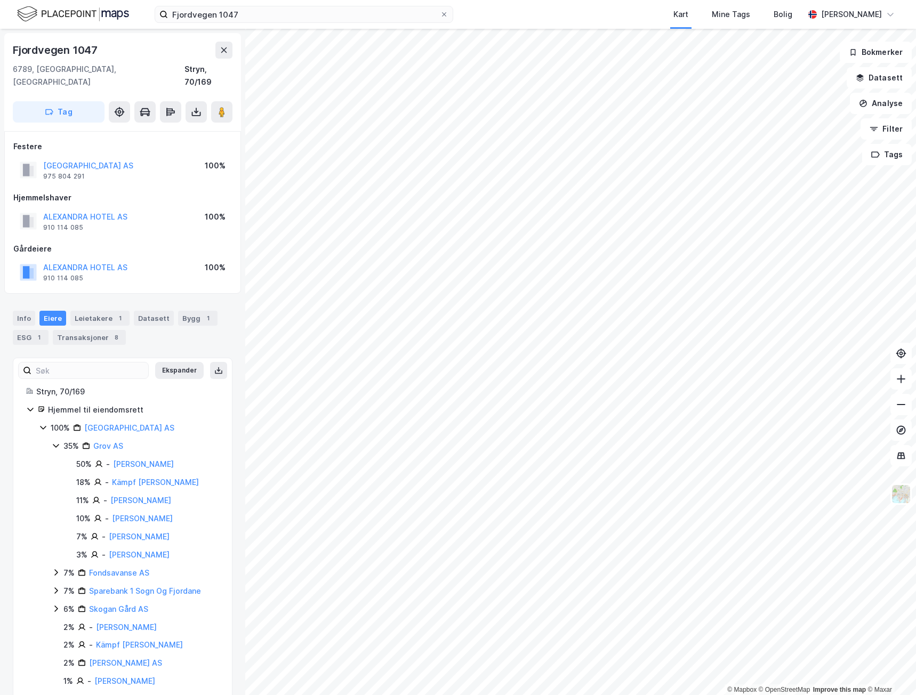
click at [58, 441] on icon at bounding box center [56, 445] width 9 height 9
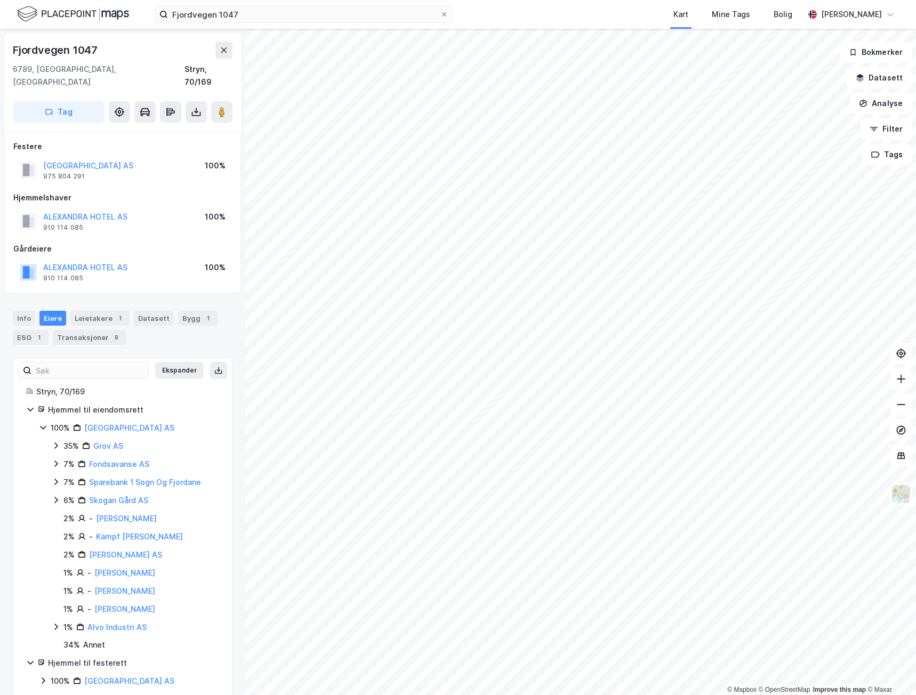
click at [55, 460] on icon at bounding box center [55, 463] width 3 height 6
click at [55, 459] on icon at bounding box center [56, 463] width 9 height 9
click at [55, 478] on icon at bounding box center [56, 482] width 9 height 9
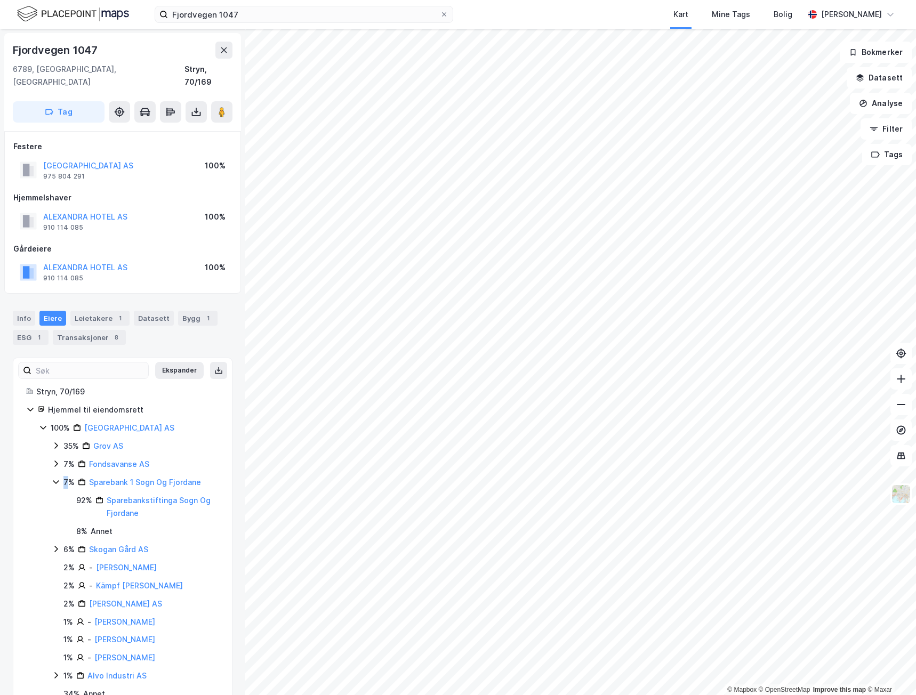
click at [55, 478] on icon at bounding box center [56, 482] width 9 height 9
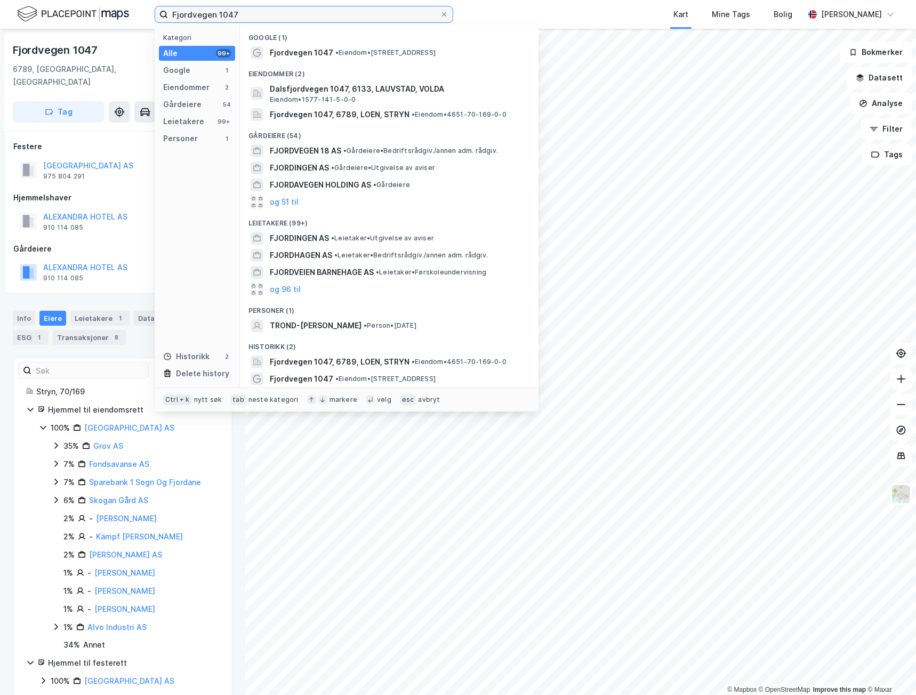
click at [321, 15] on input "Fjordvegen 1047" at bounding box center [304, 14] width 272 height 16
drag, startPoint x: 322, startPoint y: 15, endPoint x: 157, endPoint y: 14, distance: 164.7
click at [157, 14] on label "Fjordvegen 1047" at bounding box center [304, 14] width 298 height 17
click at [168, 14] on input "Fjordvegen 1047" at bounding box center [304, 14] width 272 height 16
paste input "[STREET_ADDRESS]"
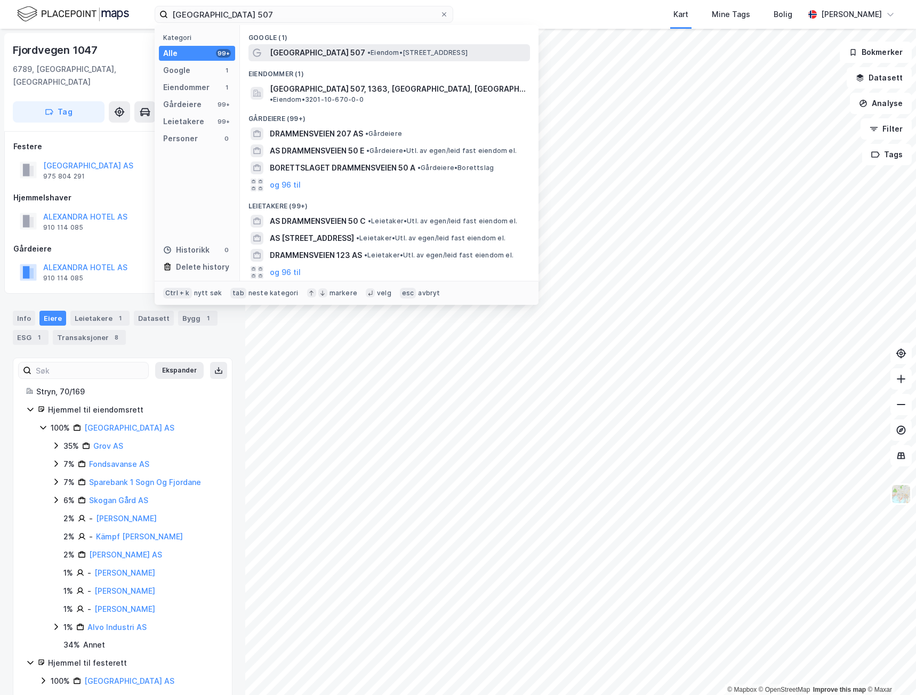
click at [328, 54] on span "[GEOGRAPHIC_DATA] 507" at bounding box center [317, 52] width 95 height 13
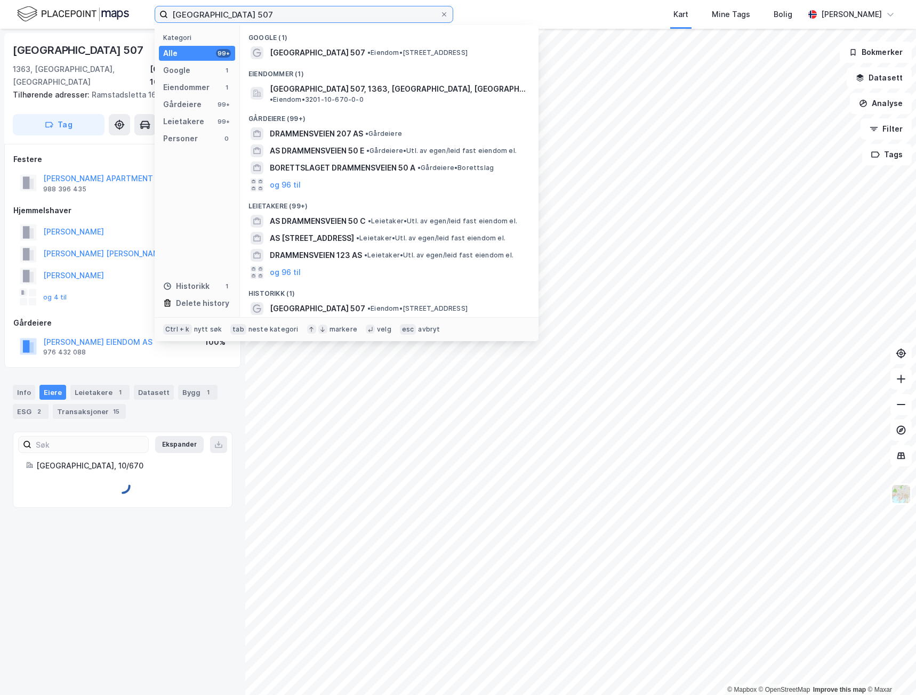
click at [276, 12] on input "[GEOGRAPHIC_DATA] 507" at bounding box center [304, 14] width 272 height 16
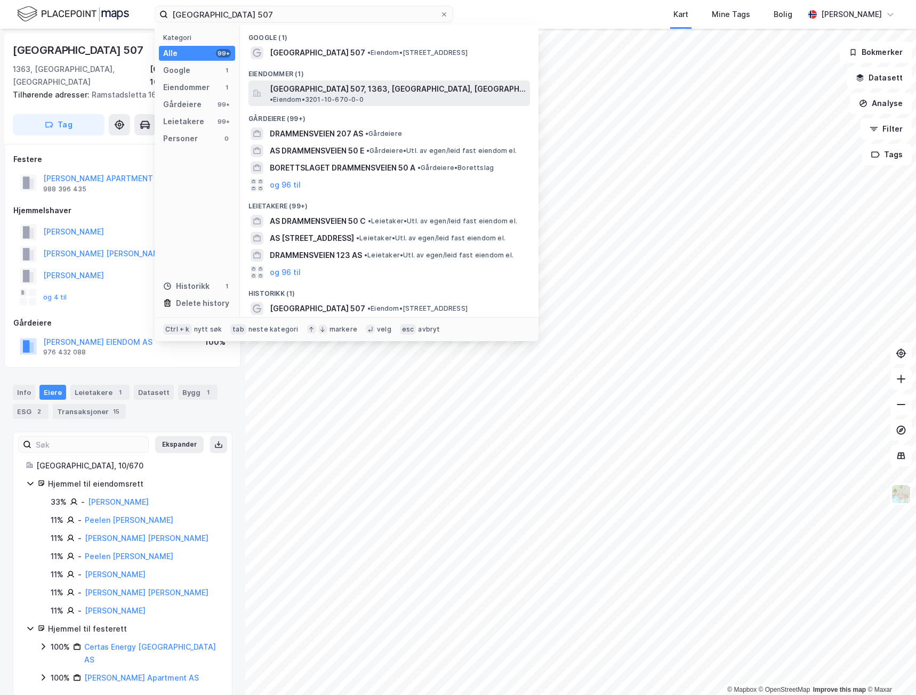
click at [310, 85] on span "[GEOGRAPHIC_DATA] 507, 1363, [GEOGRAPHIC_DATA], [GEOGRAPHIC_DATA]" at bounding box center [398, 89] width 256 height 13
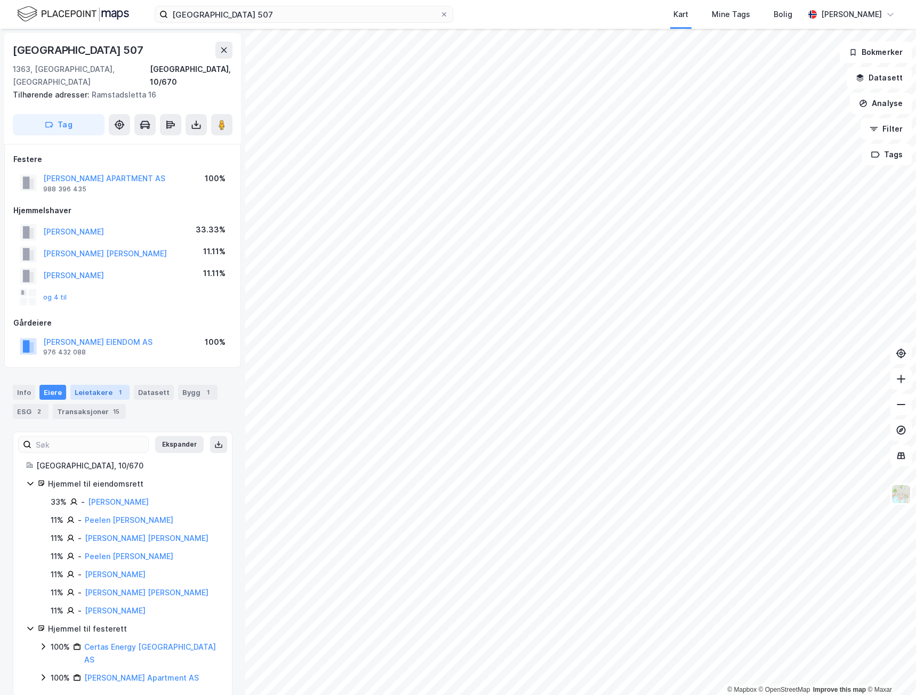
click at [98, 385] on div "Leietakere 1" at bounding box center [99, 392] width 59 height 15
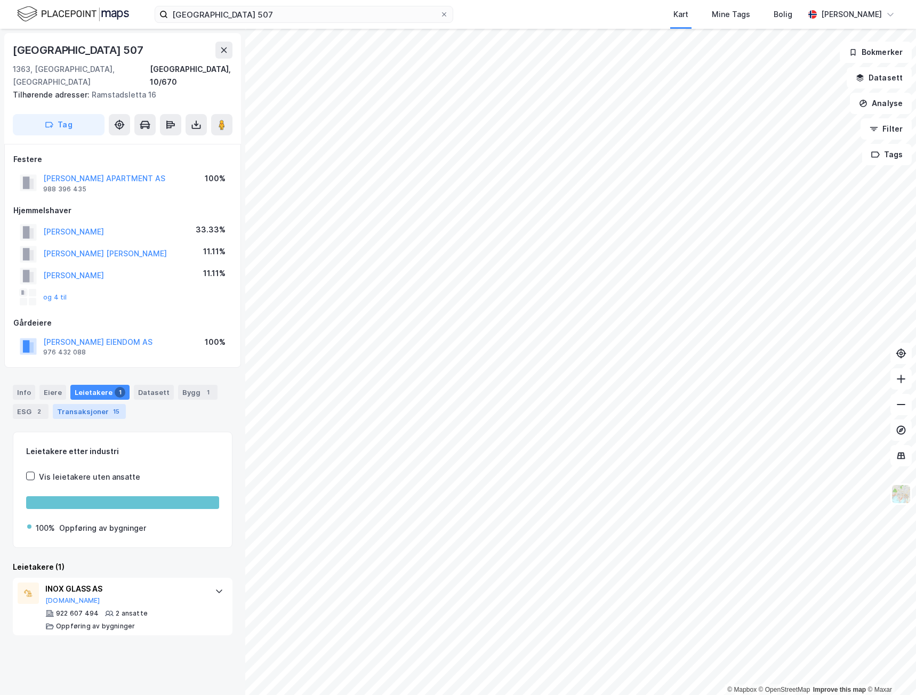
click at [93, 405] on div "Transaksjoner 15" at bounding box center [89, 411] width 73 height 15
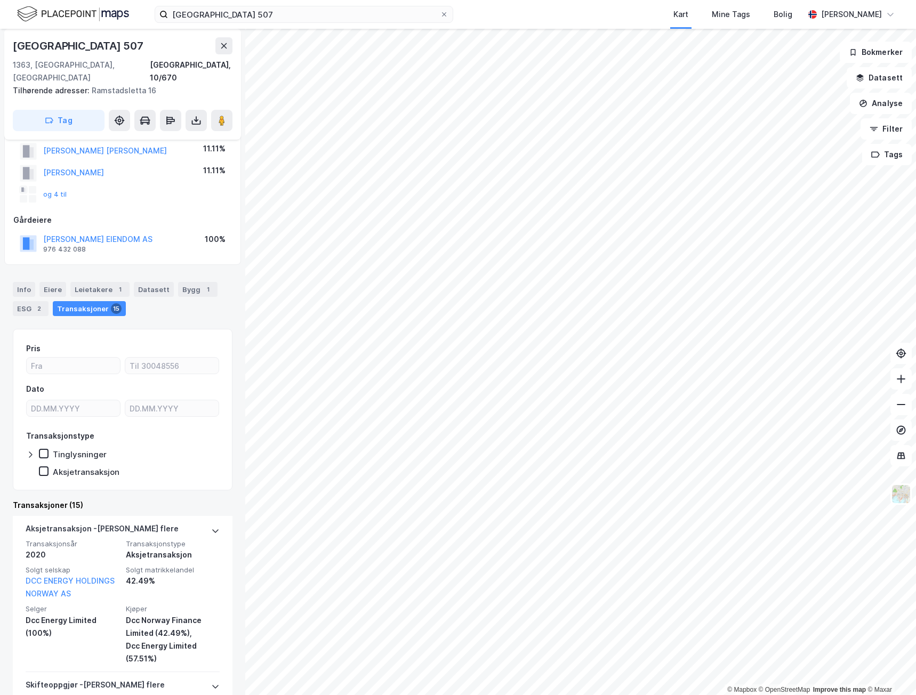
scroll to position [107, 0]
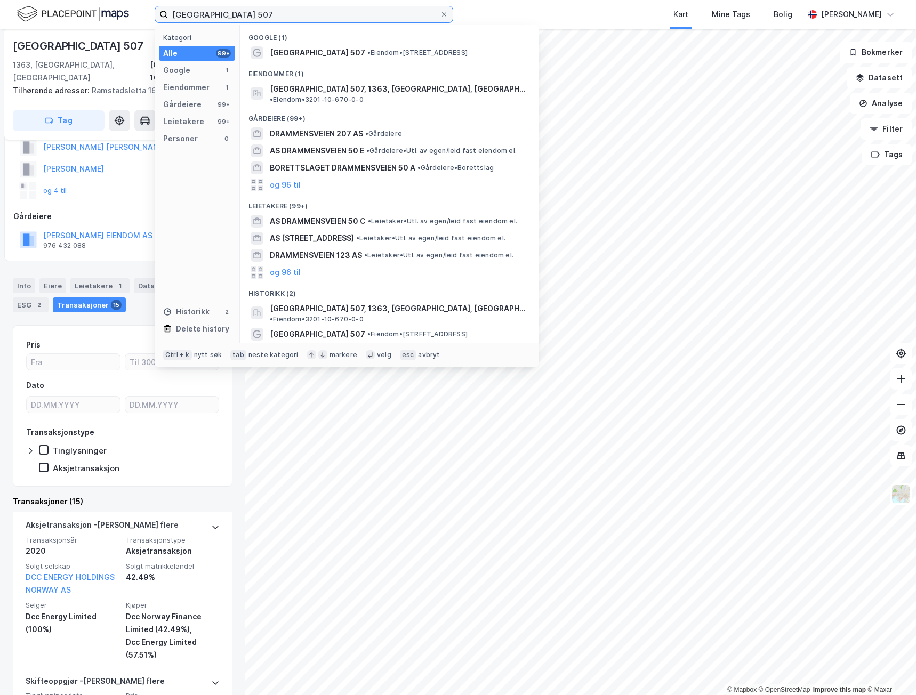
drag, startPoint x: 273, startPoint y: 17, endPoint x: 127, endPoint y: 17, distance: 146.0
click at [136, 17] on div "Drammensveien 507 Kategori Alle 99+ Google 1 Eiendommer 1 Gårdeiere 99+ Leietak…" at bounding box center [458, 14] width 916 height 29
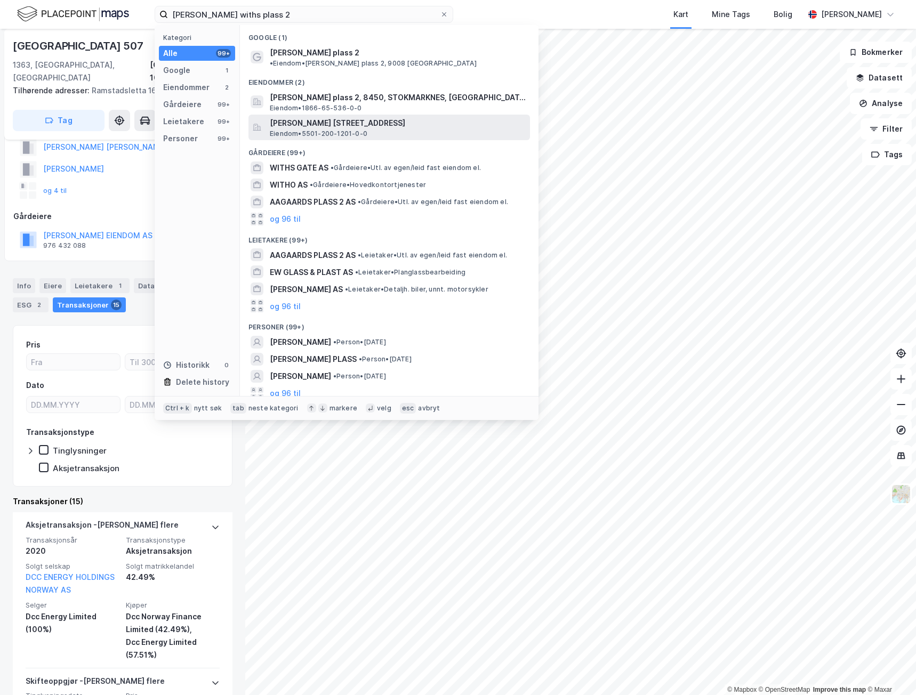
click at [376, 119] on span "[PERSON_NAME] [STREET_ADDRESS]" at bounding box center [398, 123] width 256 height 13
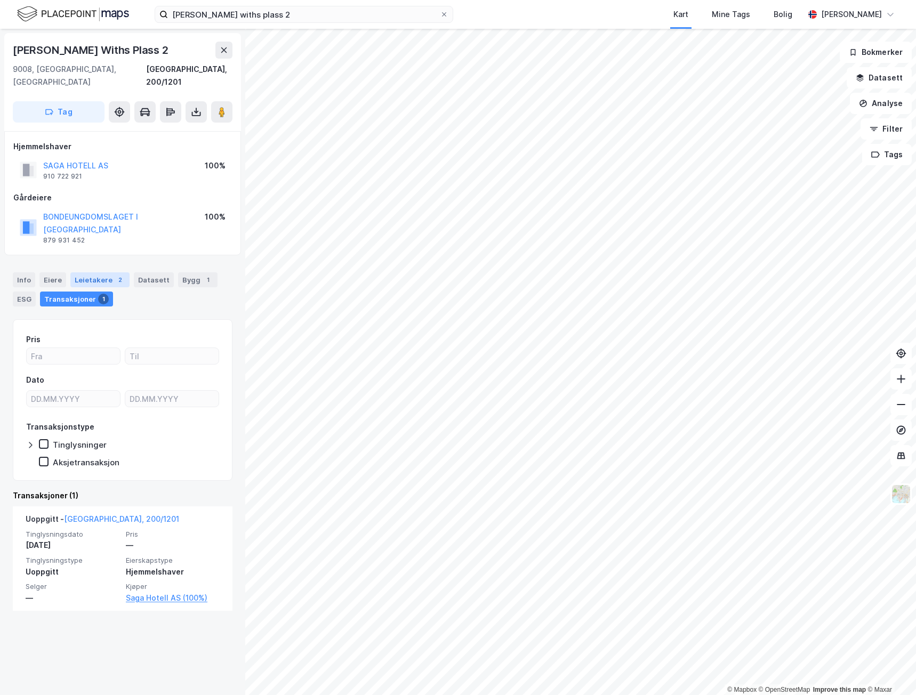
click at [78, 272] on div "Leietakere 2" at bounding box center [99, 279] width 59 height 15
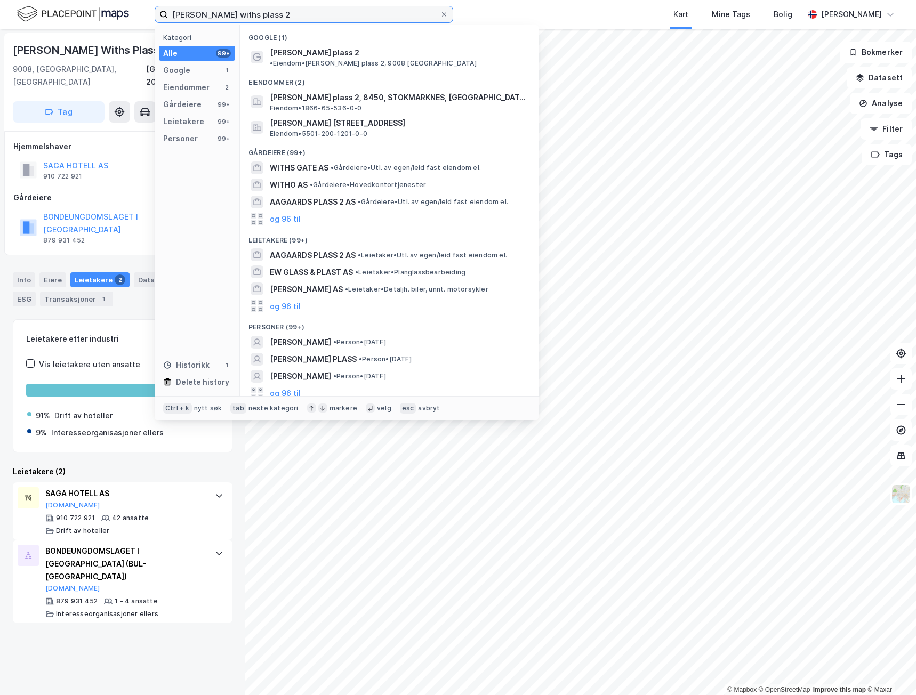
click at [273, 13] on input "[PERSON_NAME] withs plass 2" at bounding box center [304, 14] width 272 height 16
drag, startPoint x: 293, startPoint y: 9, endPoint x: 142, endPoint y: 11, distance: 151.4
click at [143, 11] on div "[PERSON_NAME] withs plass 2 Kategori Alle 99+ Google 1 Eiendommer 2 Gårdeiere 9…" at bounding box center [458, 14] width 916 height 29
paste input "[STREET_ADDRESS]"
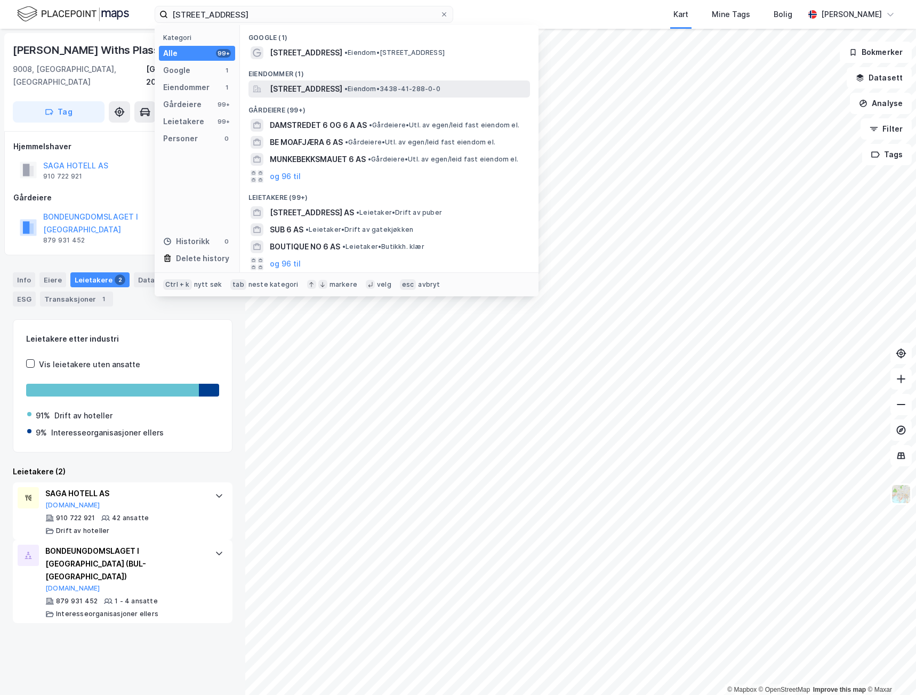
click at [315, 90] on span "[STREET_ADDRESS]" at bounding box center [306, 89] width 72 height 13
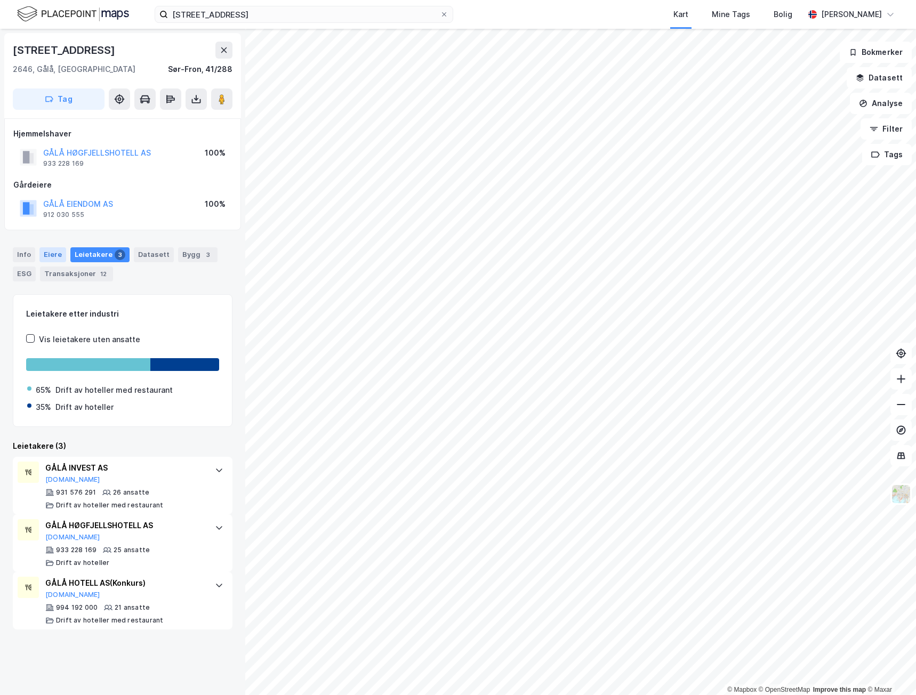
click at [50, 256] on div "Eiere" at bounding box center [52, 254] width 27 height 15
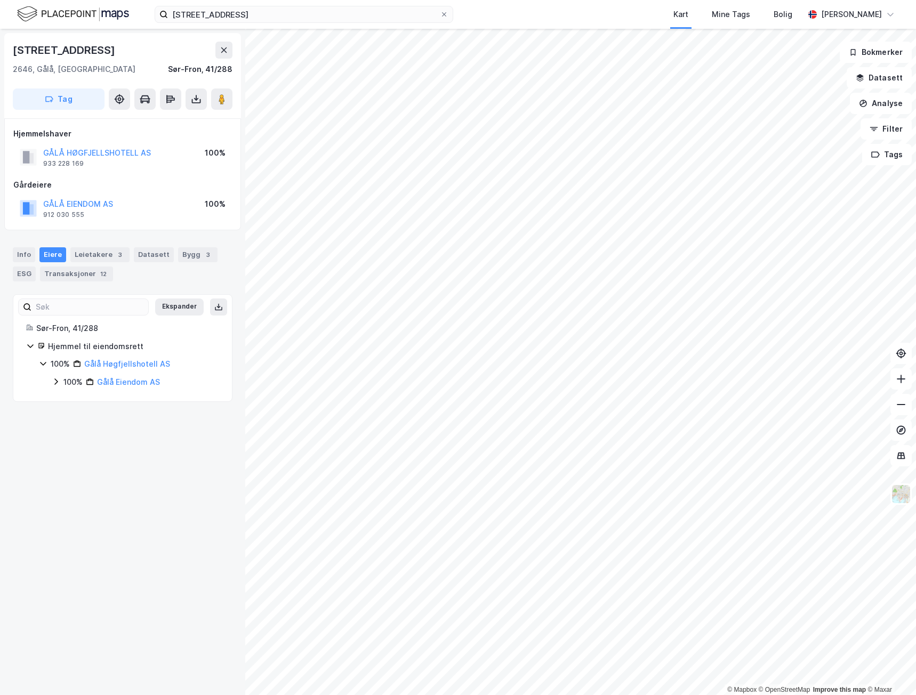
click at [55, 385] on icon at bounding box center [55, 382] width 3 height 6
click at [55, 385] on icon at bounding box center [56, 381] width 9 height 9
click at [220, 11] on input "[STREET_ADDRESS]" at bounding box center [304, 14] width 272 height 16
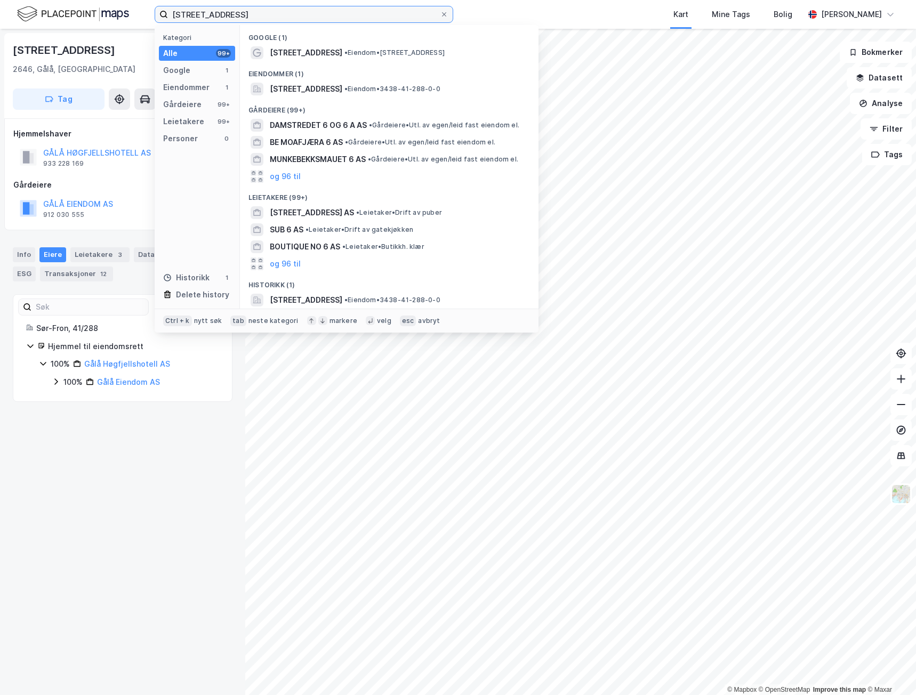
drag, startPoint x: 261, startPoint y: 13, endPoint x: 127, endPoint y: 5, distance: 134.0
click at [128, 6] on div "Langslåvegen 6 Kategori Alle 99+ Google 1 Eiendommer 1 Gårdeiere 99+ Leietakere…" at bounding box center [458, 14] width 916 height 29
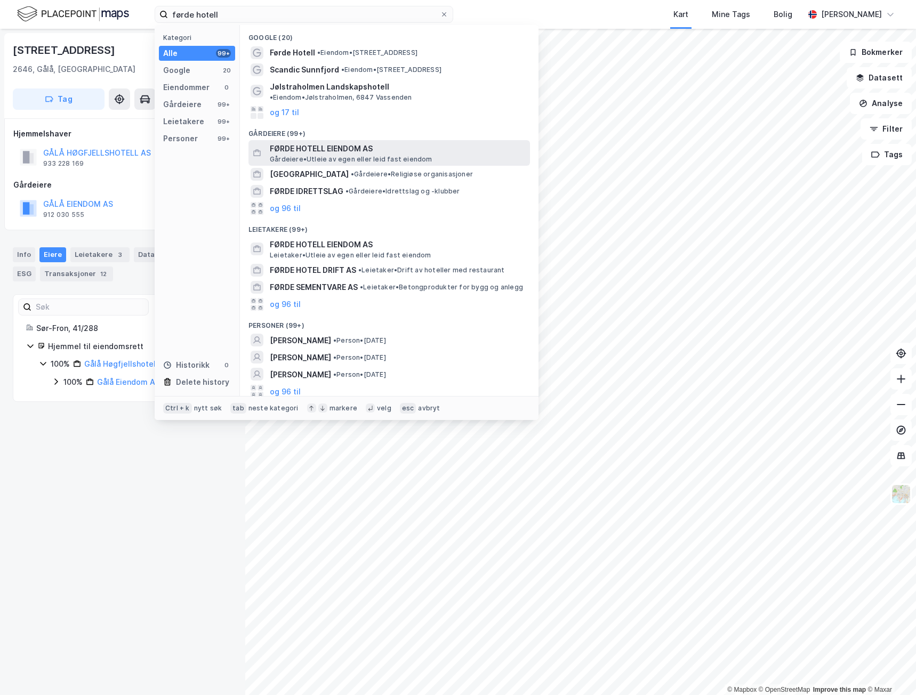
click at [285, 155] on span "Gårdeiere • Utleie av egen eller leid fast eiendom" at bounding box center [351, 159] width 163 height 9
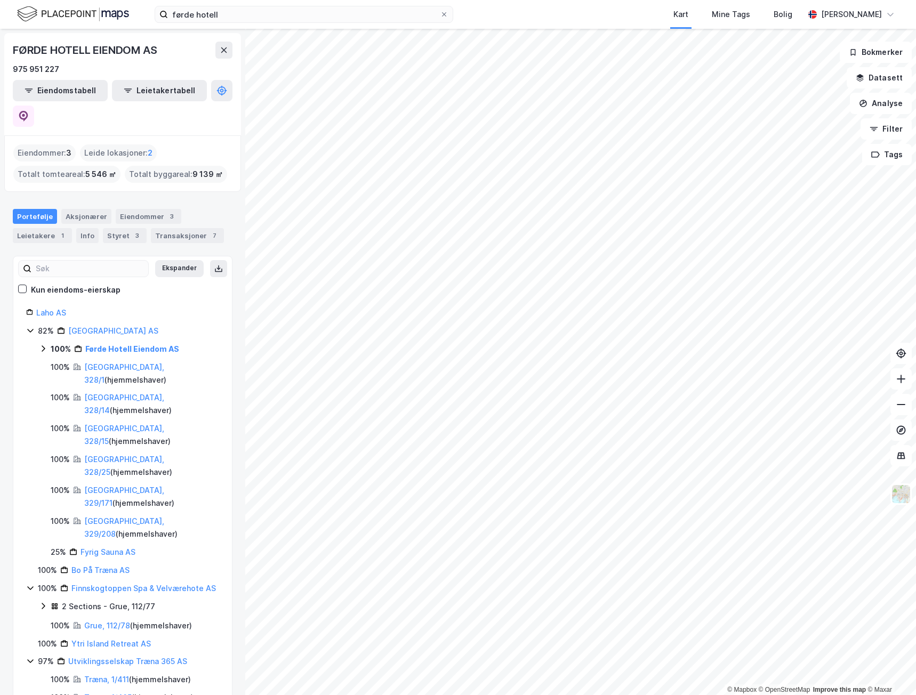
click at [30, 329] on icon at bounding box center [30, 331] width 6 height 4
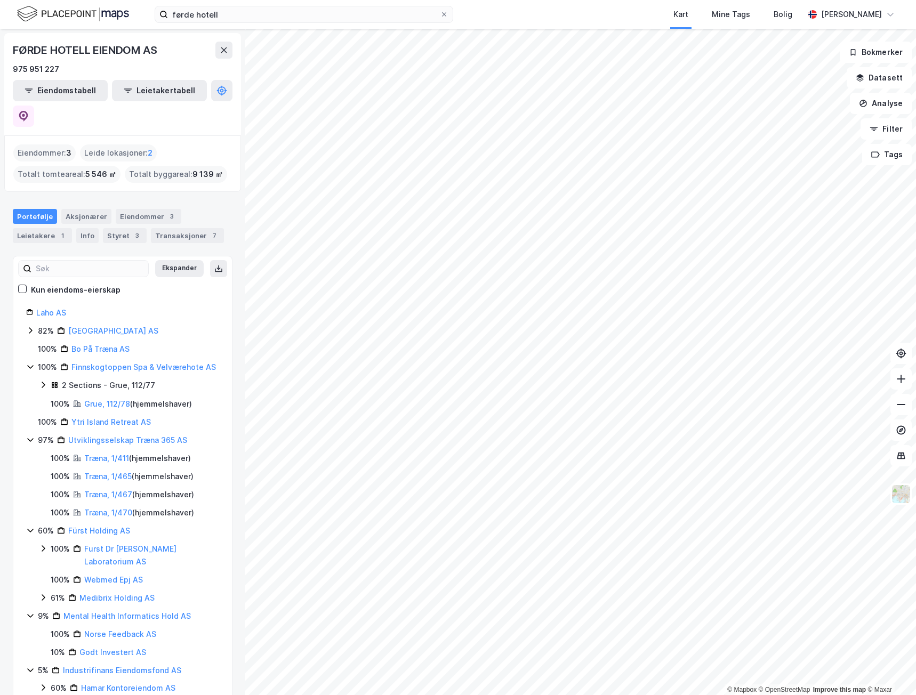
click at [29, 362] on icon at bounding box center [30, 366] width 9 height 9
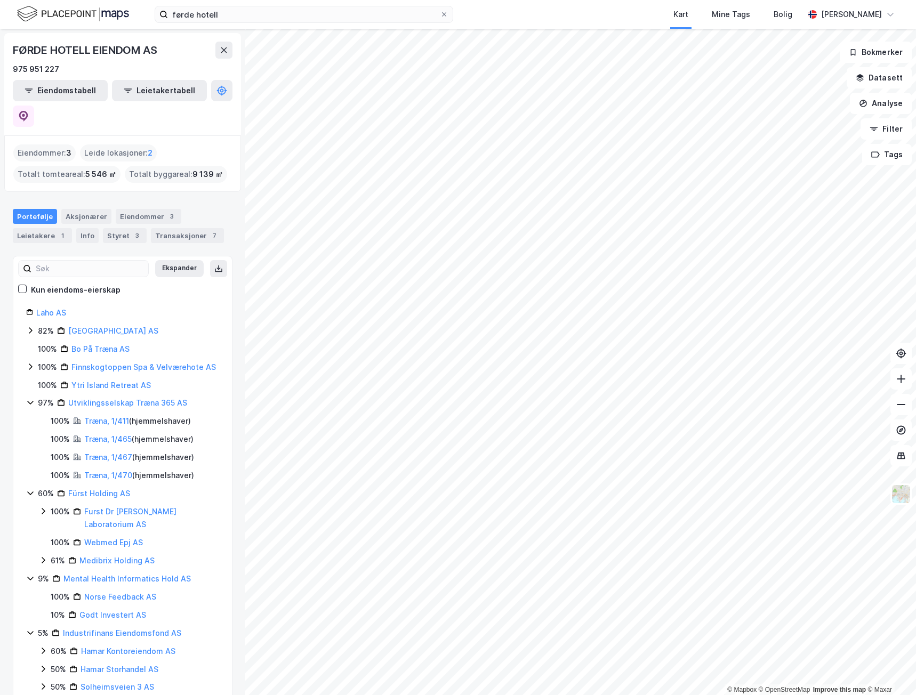
click at [28, 398] on icon at bounding box center [30, 402] width 9 height 9
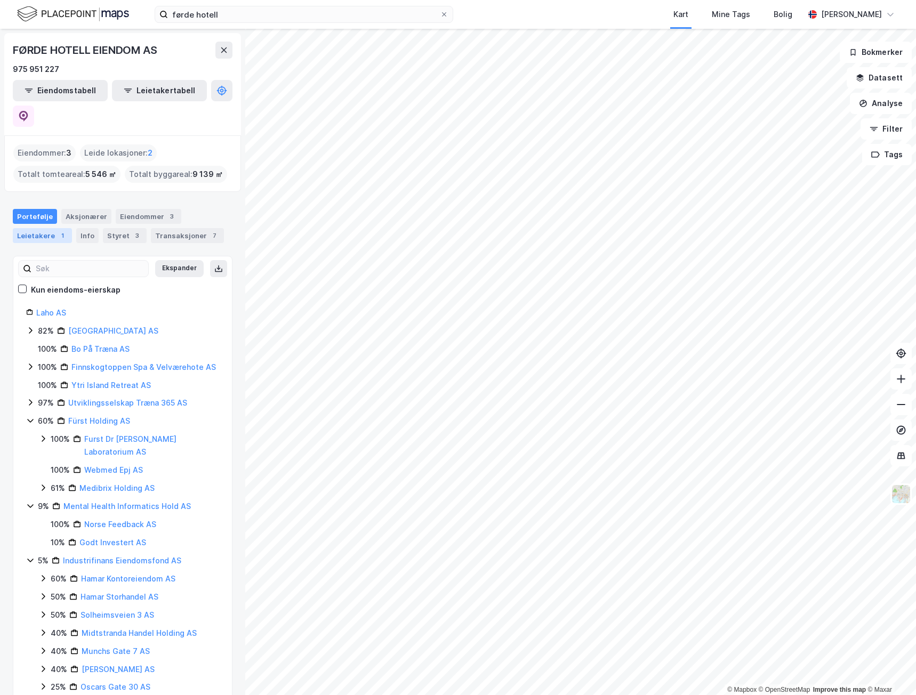
click at [43, 228] on div "Leietakere 1" at bounding box center [42, 235] width 59 height 15
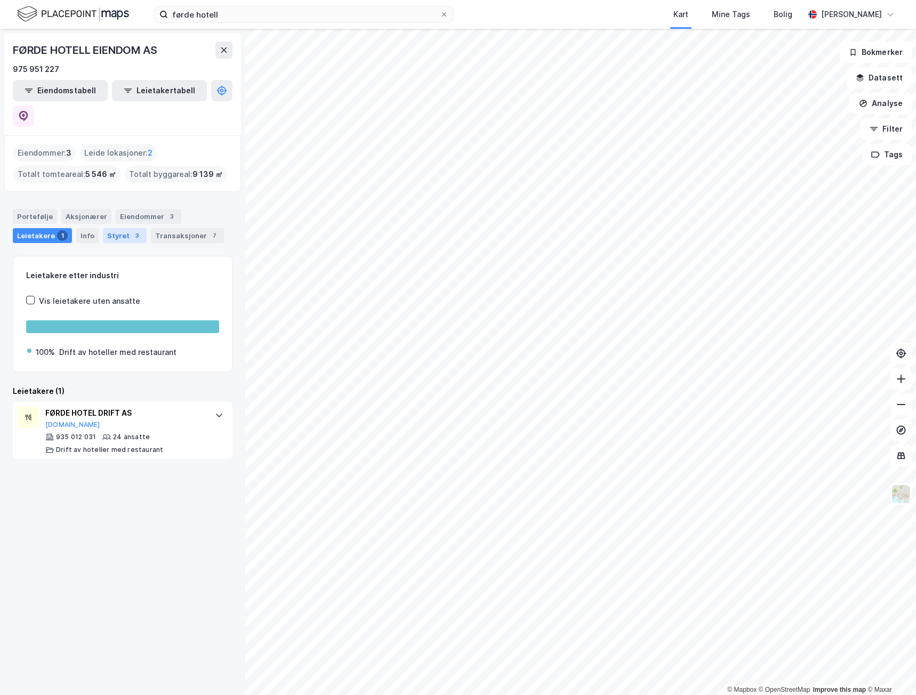
click at [115, 228] on div "Styret 3" at bounding box center [125, 235] width 44 height 15
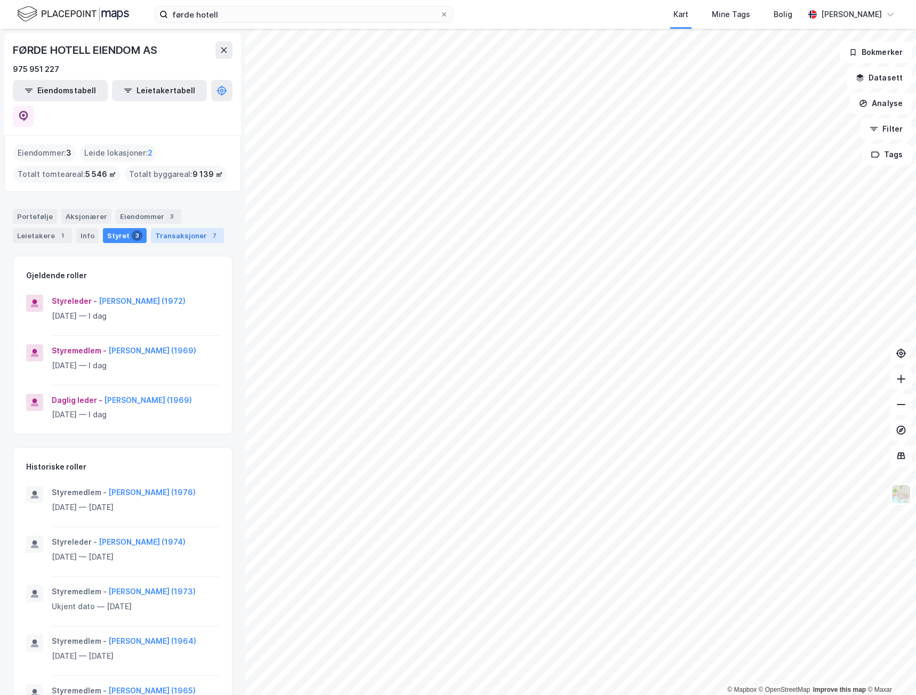
click at [167, 228] on div "Transaksjoner 7" at bounding box center [187, 235] width 73 height 15
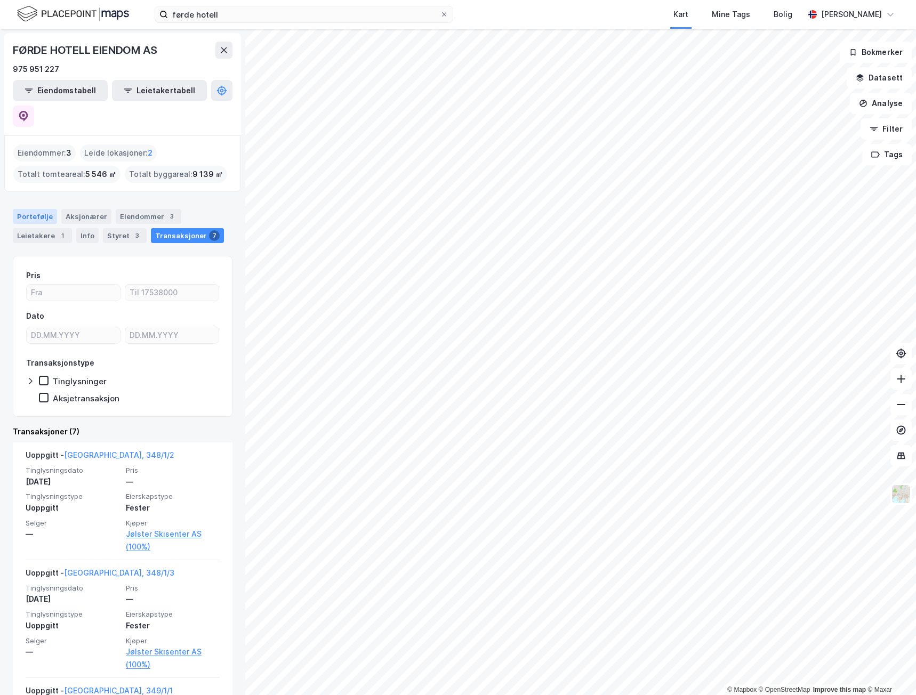
click at [27, 209] on div "Portefølje" at bounding box center [35, 216] width 44 height 15
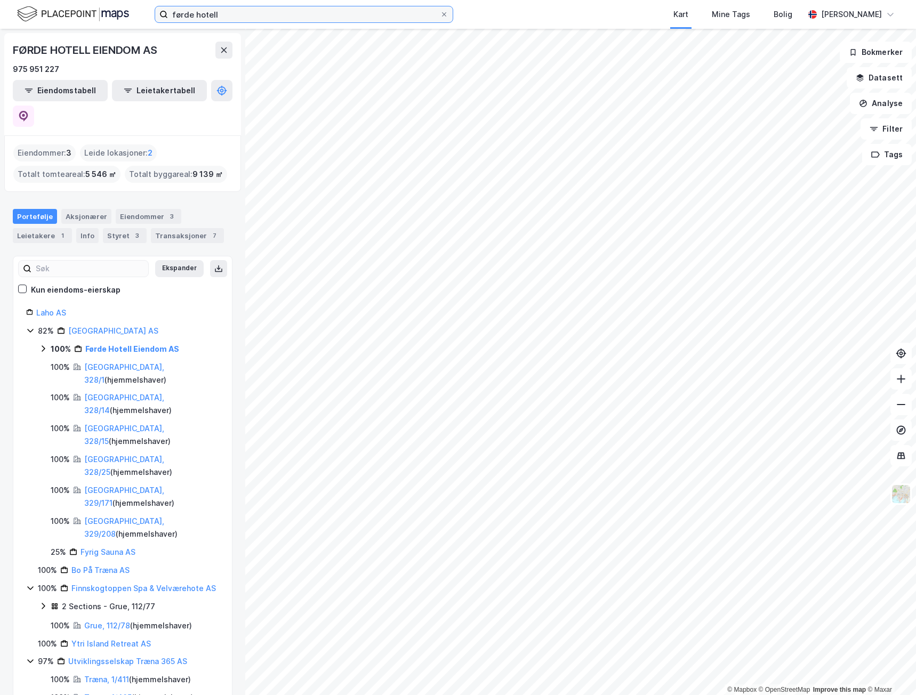
drag, startPoint x: 266, startPoint y: 21, endPoint x: 270, endPoint y: 16, distance: 6.5
click at [266, 20] on input "førde hotell" at bounding box center [304, 14] width 272 height 16
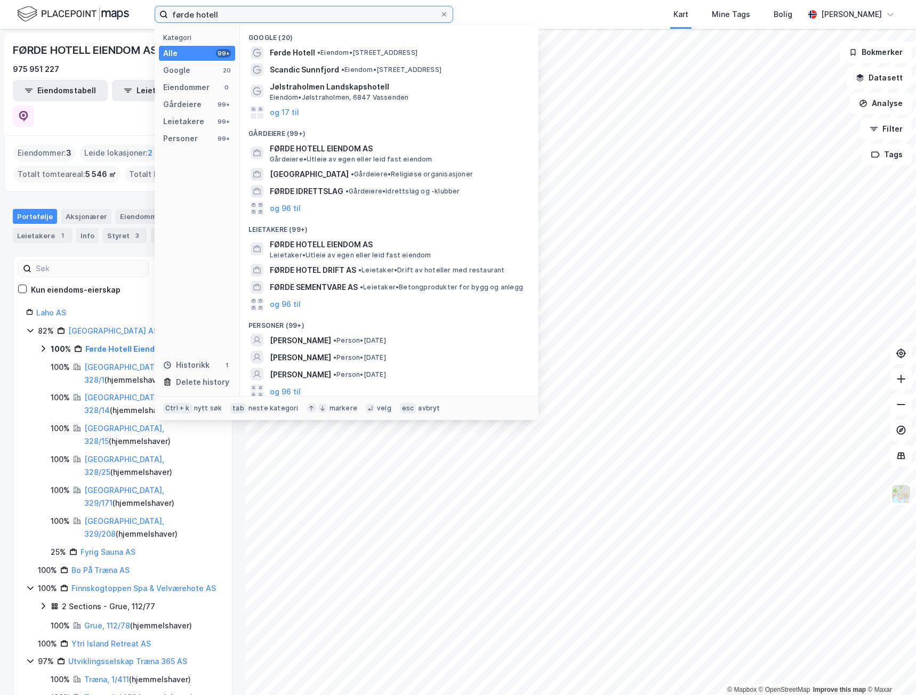
drag, startPoint x: 274, startPoint y: 15, endPoint x: 153, endPoint y: -12, distance: 123.4
click at [153, 0] on html "førde hotell Kategori Alle 99+ Google 20 Eiendommer 0 Gårdeiere 99+ Leietakere …" at bounding box center [458, 347] width 916 height 695
paste input "[STREET_ADDRESS][PERSON_NAME]"
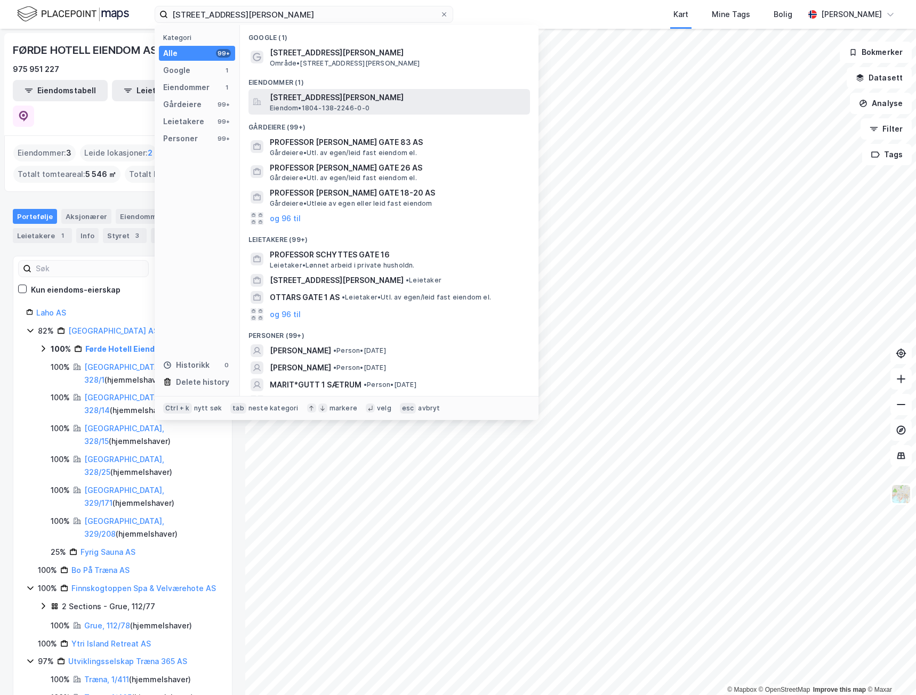
click at [390, 102] on span "[STREET_ADDRESS][PERSON_NAME]" at bounding box center [398, 97] width 256 height 13
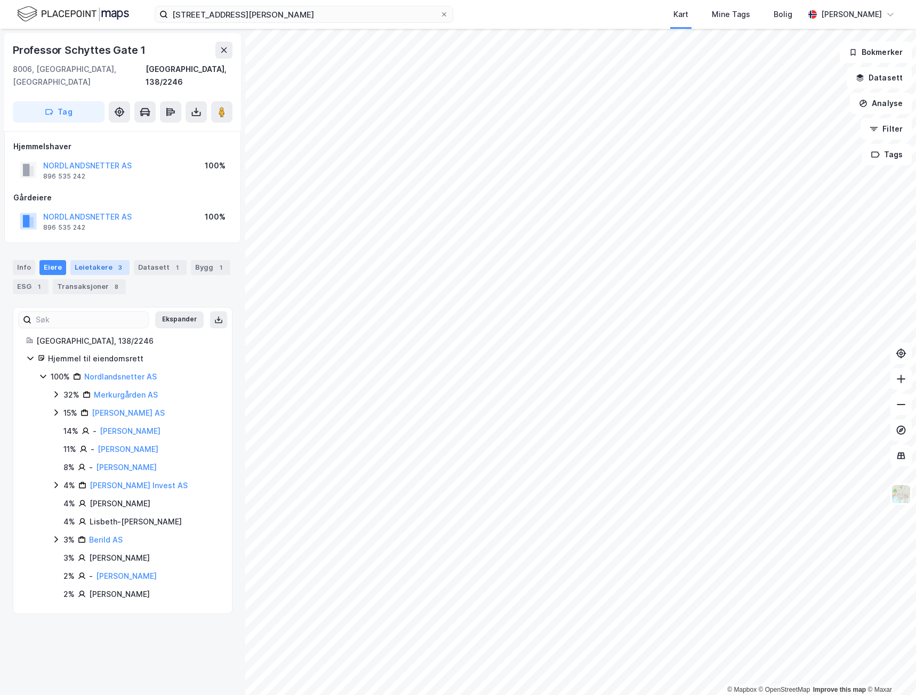
click at [105, 260] on div "Leietakere 3" at bounding box center [99, 267] width 59 height 15
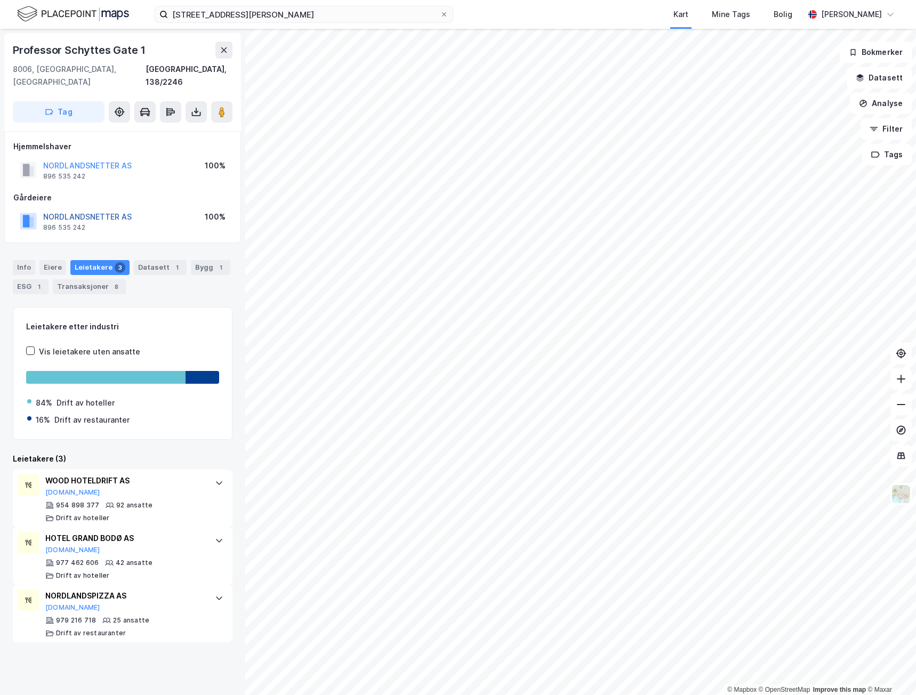
click at [0, 0] on button "NORDLANDSNETTER AS" at bounding box center [0, 0] width 0 height 0
click at [111, 281] on div "8" at bounding box center [116, 286] width 11 height 11
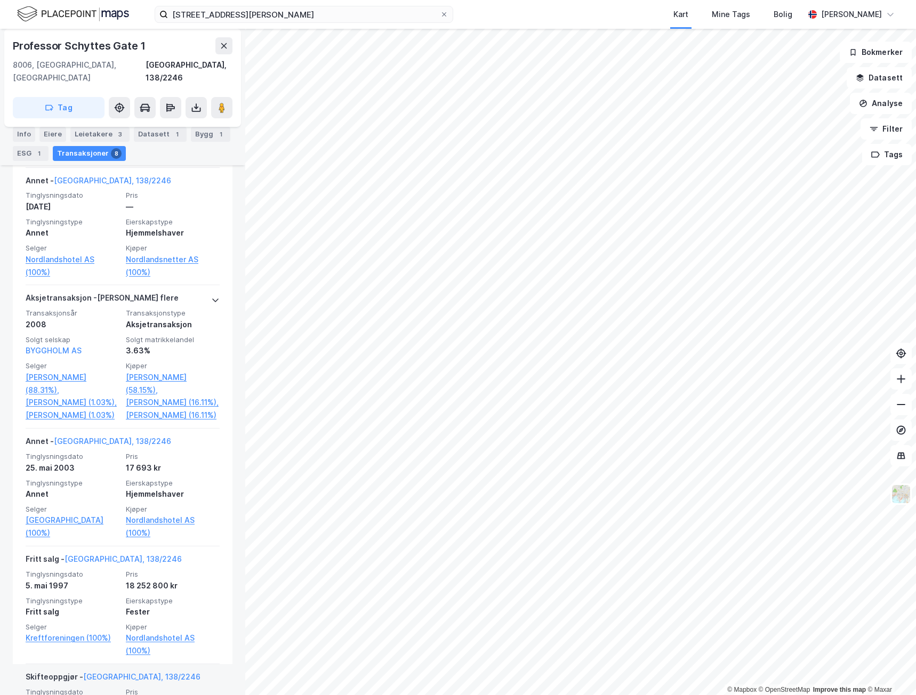
scroll to position [881, 0]
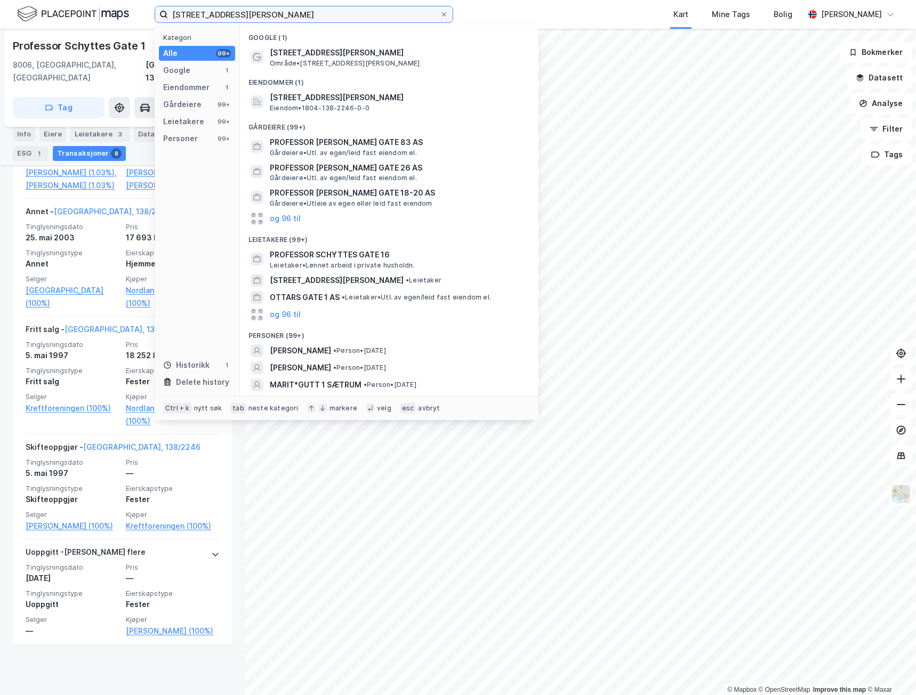
drag, startPoint x: 295, startPoint y: 14, endPoint x: 75, endPoint y: 6, distance: 219.7
click at [75, 6] on div "Professor [PERSON_NAME] gate 1 Kategori Alle 99+ Google 1 Eiendommer 1 Gårdeier…" at bounding box center [458, 14] width 916 height 29
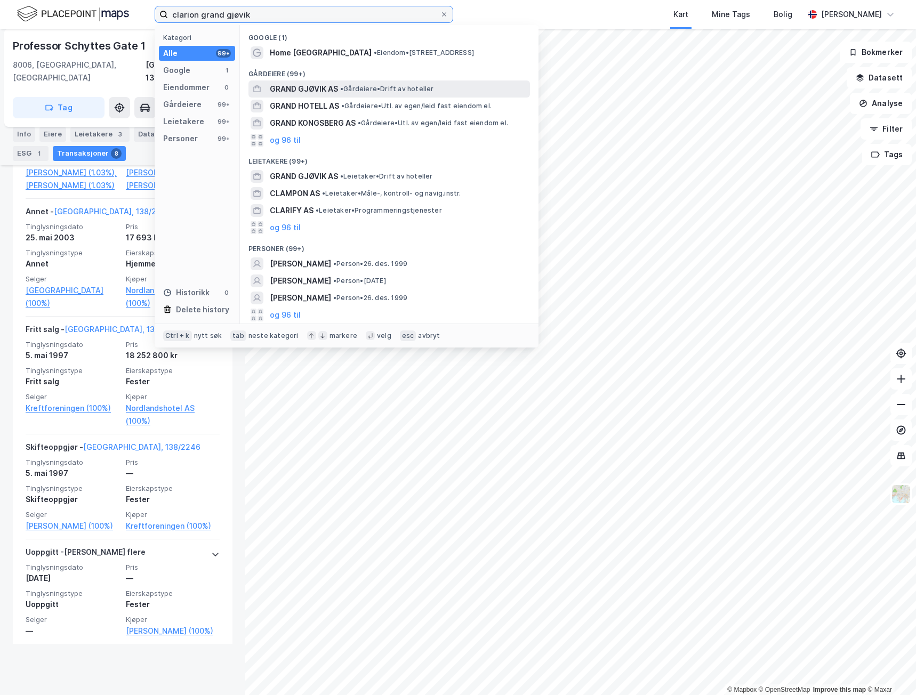
type input "clarion grand gjøvik"
click at [387, 93] on span "• Gårdeiere • Drift av hoteller" at bounding box center [387, 89] width 94 height 9
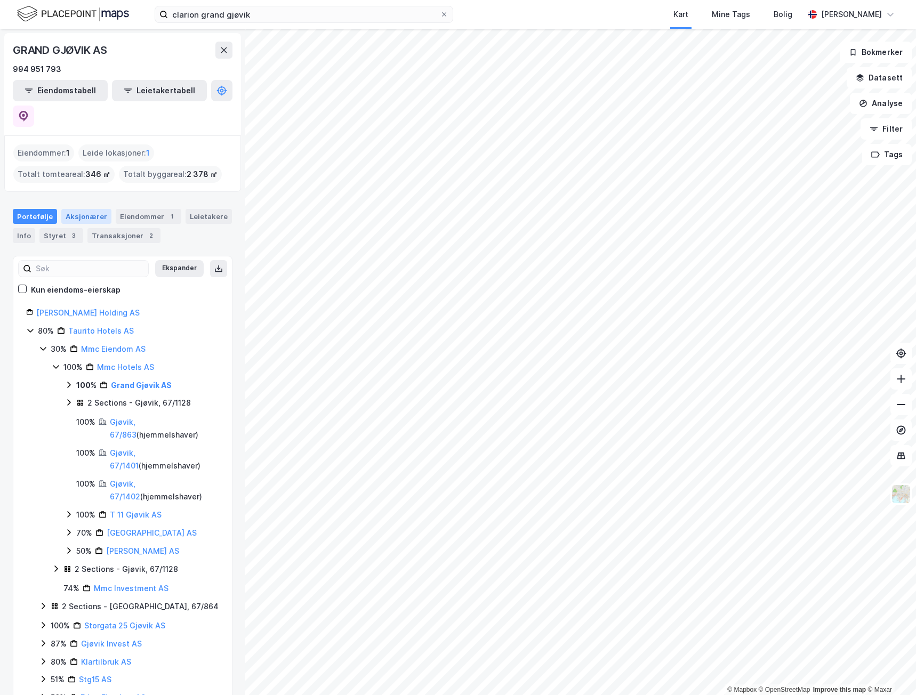
click at [73, 209] on div "Aksjonærer" at bounding box center [86, 216] width 50 height 15
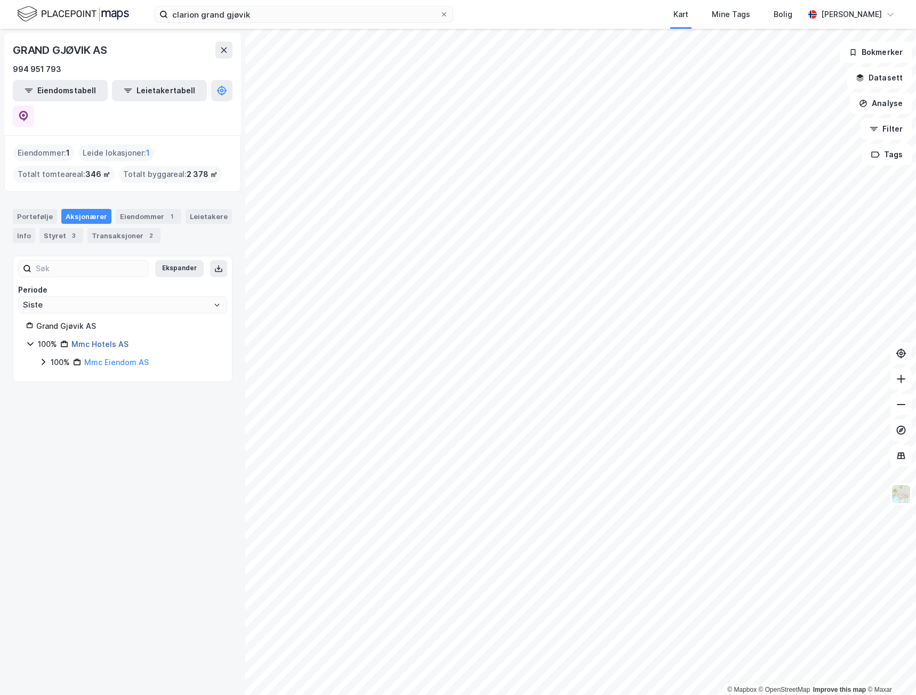
click at [91, 339] on link "Mmc Hotels AS" at bounding box center [99, 343] width 57 height 9
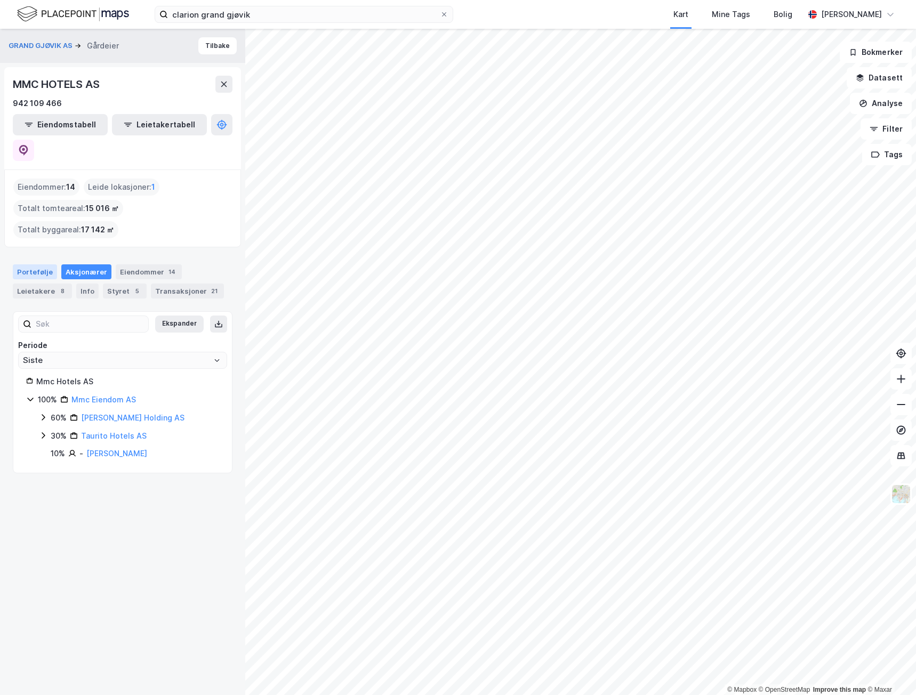
click at [41, 264] on div "Portefølje" at bounding box center [35, 271] width 44 height 15
